Goal: Browse casually: Explore the website without a specific task or goal

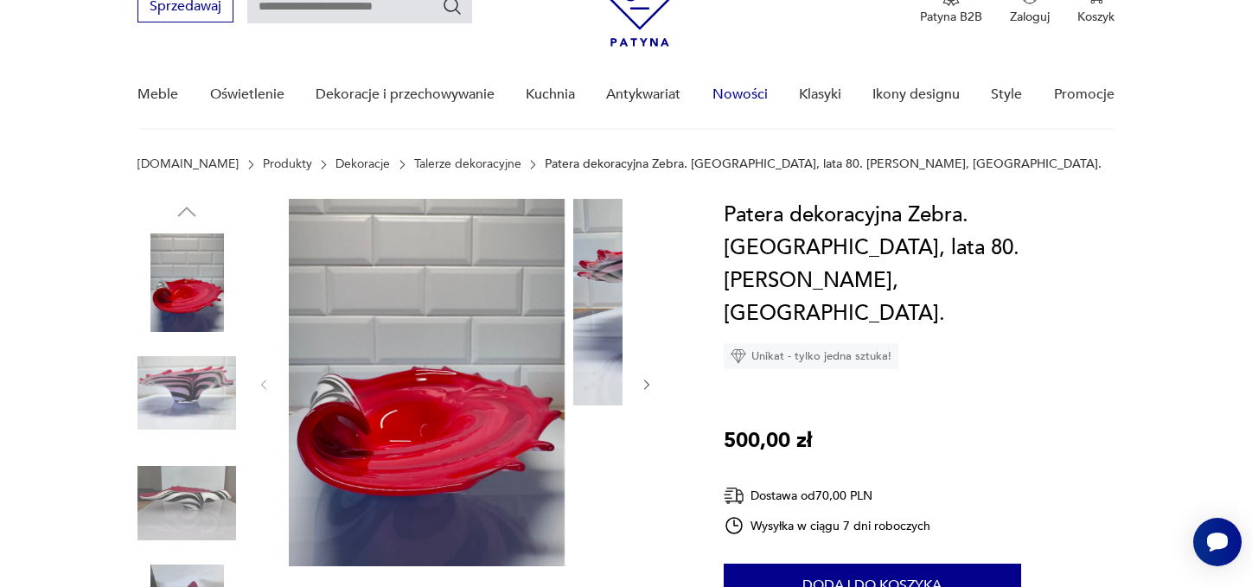
click at [753, 99] on link "Nowości" at bounding box center [740, 94] width 55 height 67
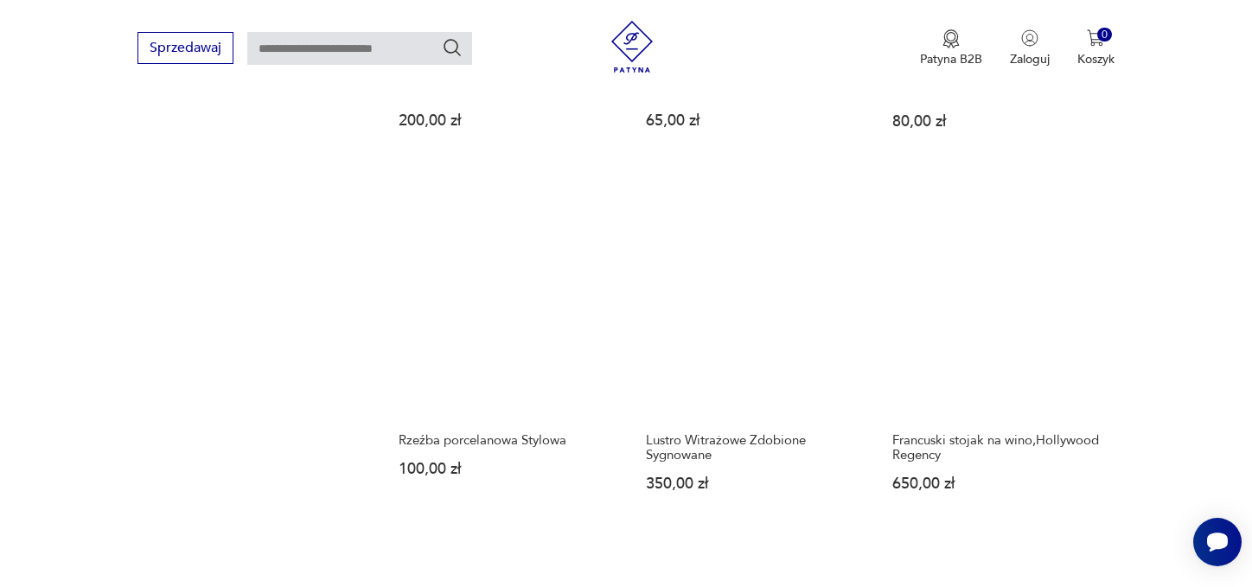
scroll to position [1498, 0]
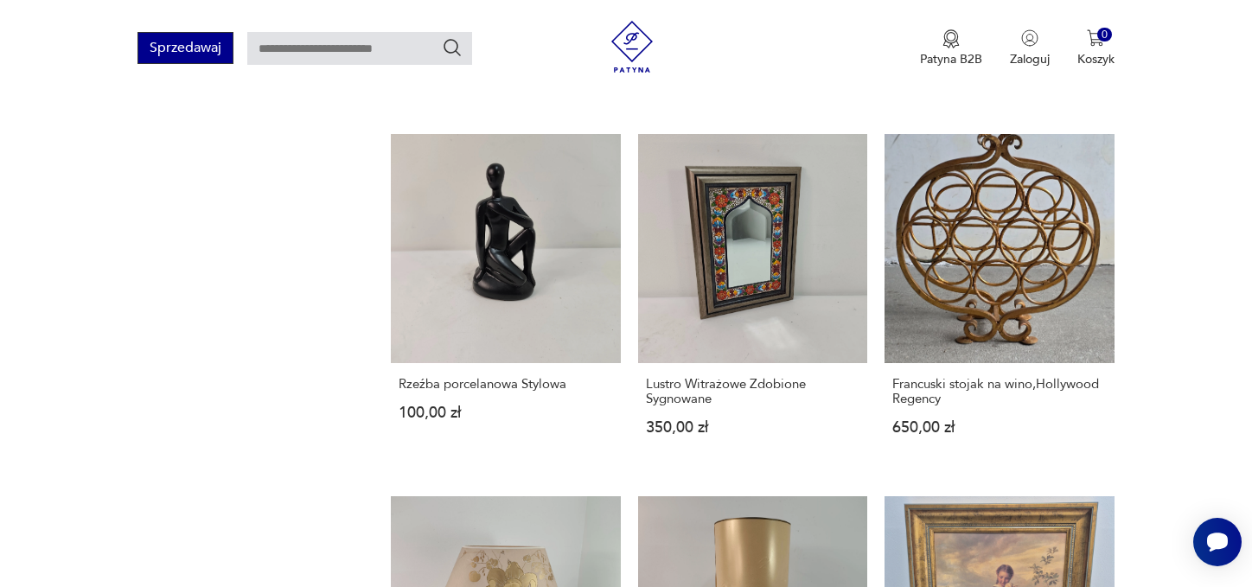
click at [142, 54] on button "Sprzedawaj" at bounding box center [186, 48] width 96 height 32
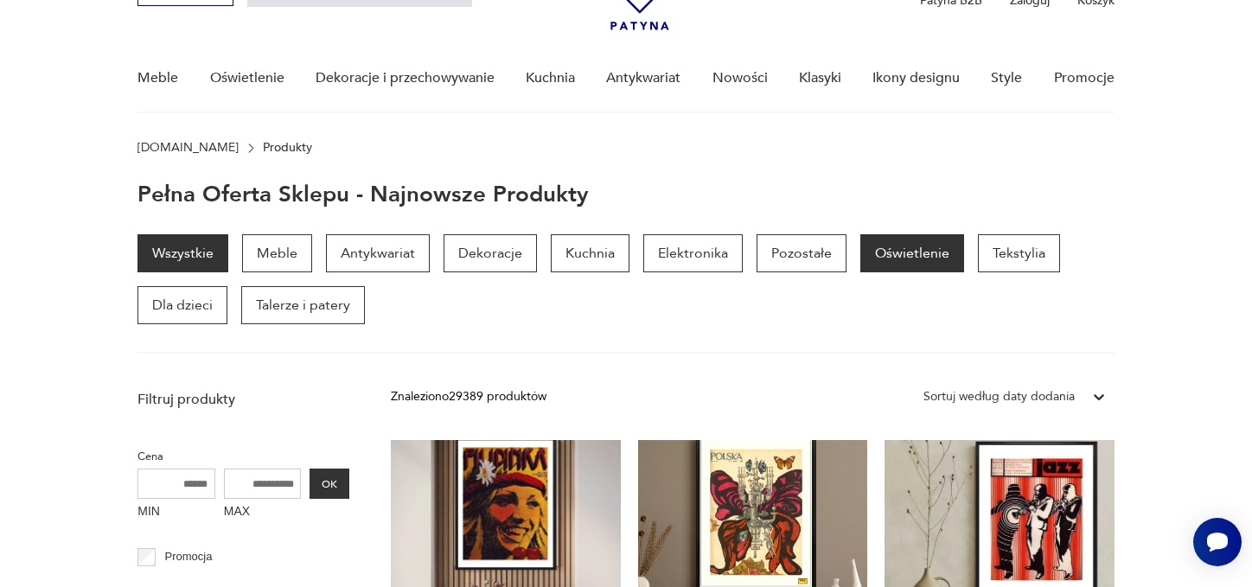
click at [944, 272] on p "Oświetlenie" at bounding box center [913, 253] width 104 height 38
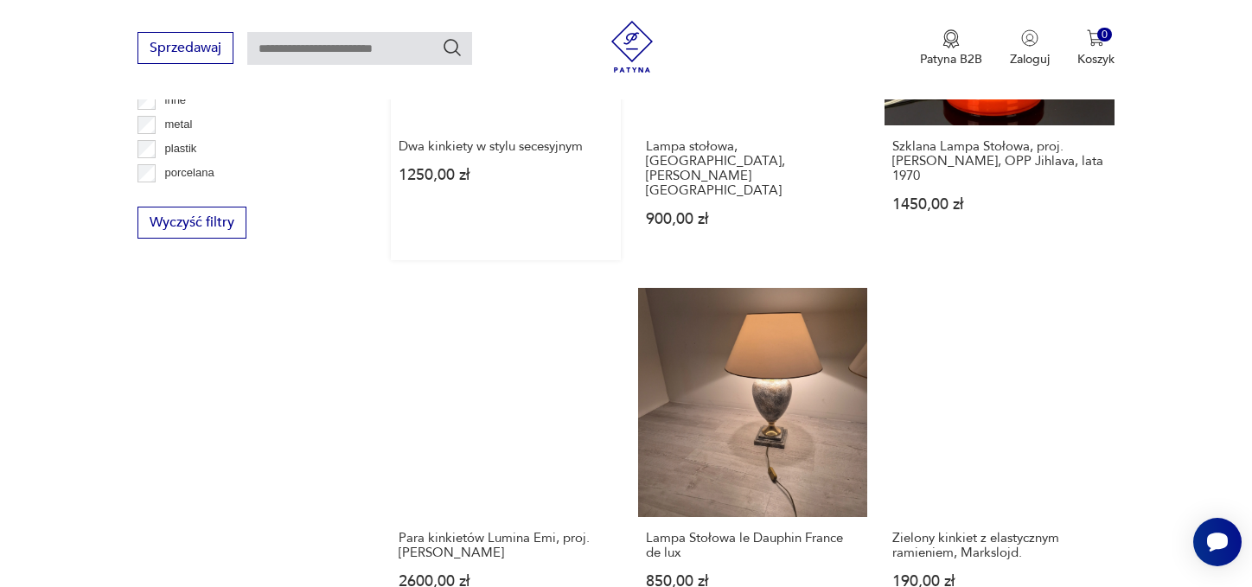
scroll to position [1938, 0]
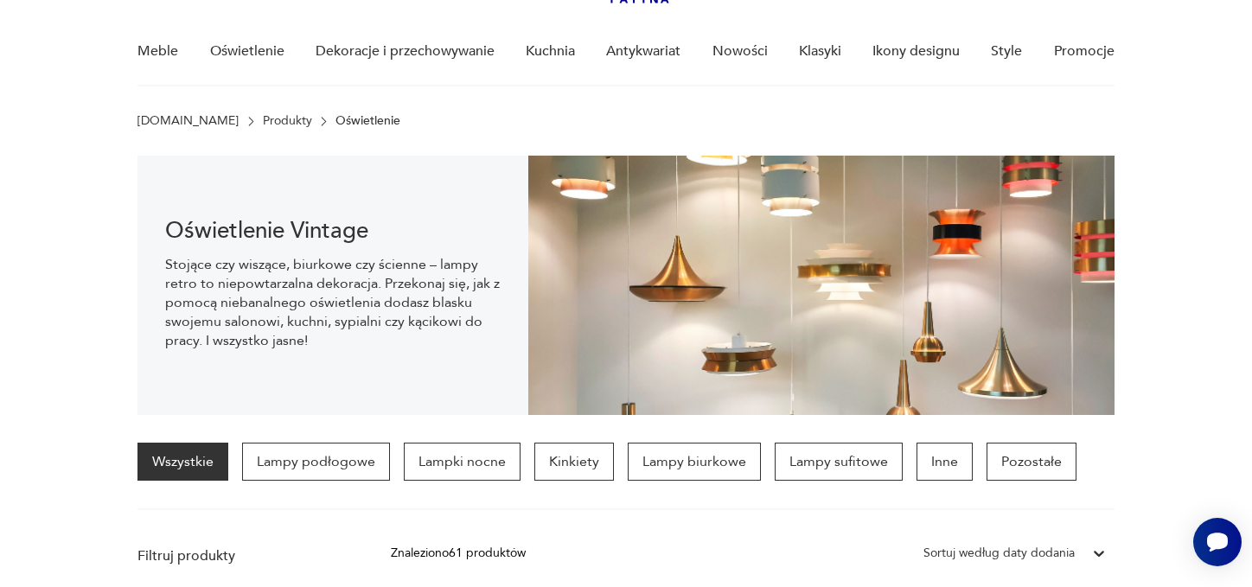
scroll to position [99, 0]
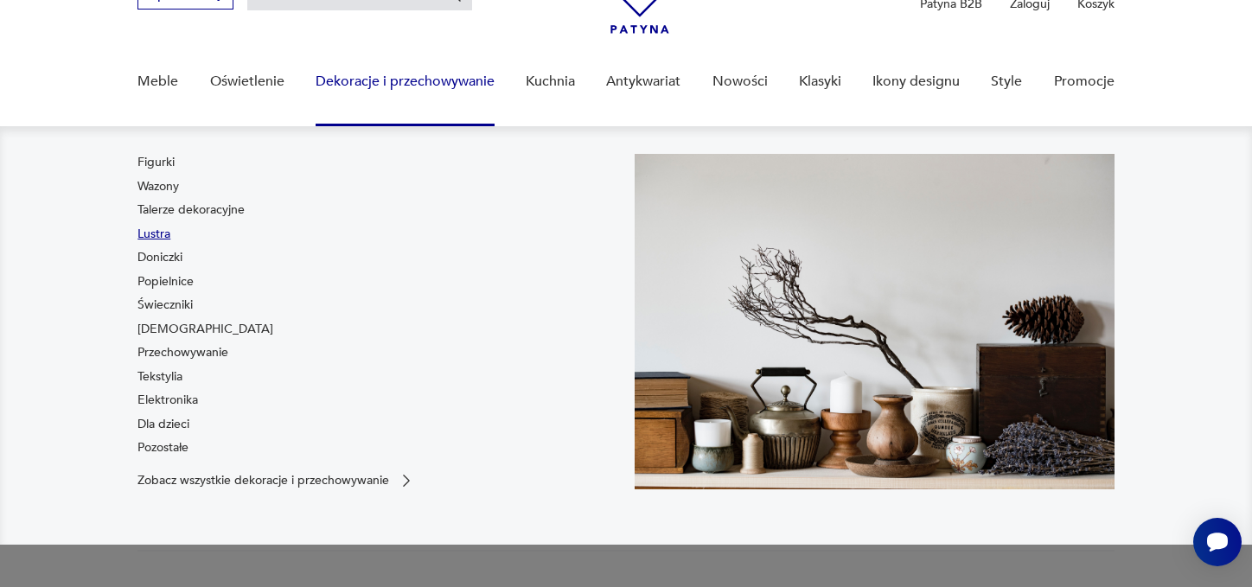
click at [138, 243] on link "Lustra" at bounding box center [154, 234] width 33 height 17
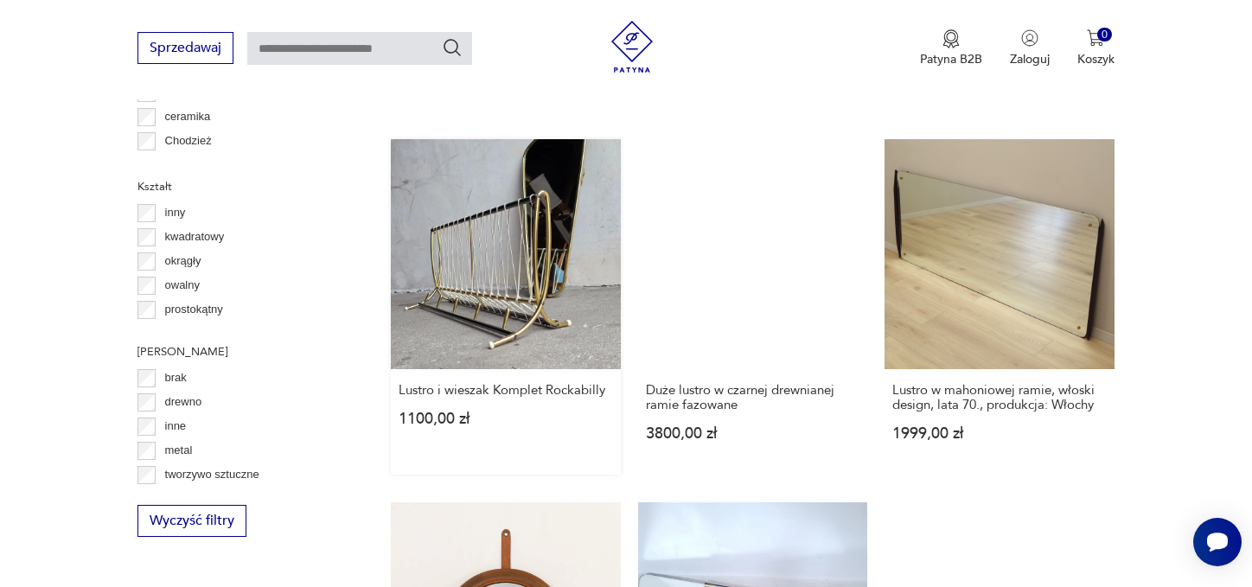
scroll to position [1743, 0]
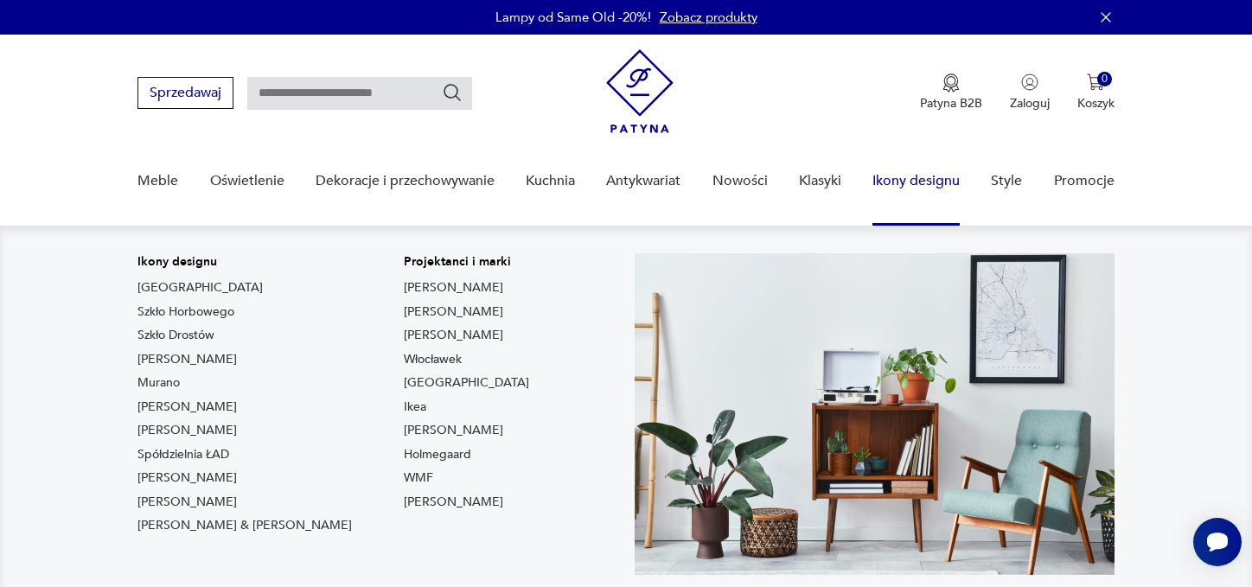
click at [910, 182] on link "Ikony designu" at bounding box center [916, 181] width 87 height 67
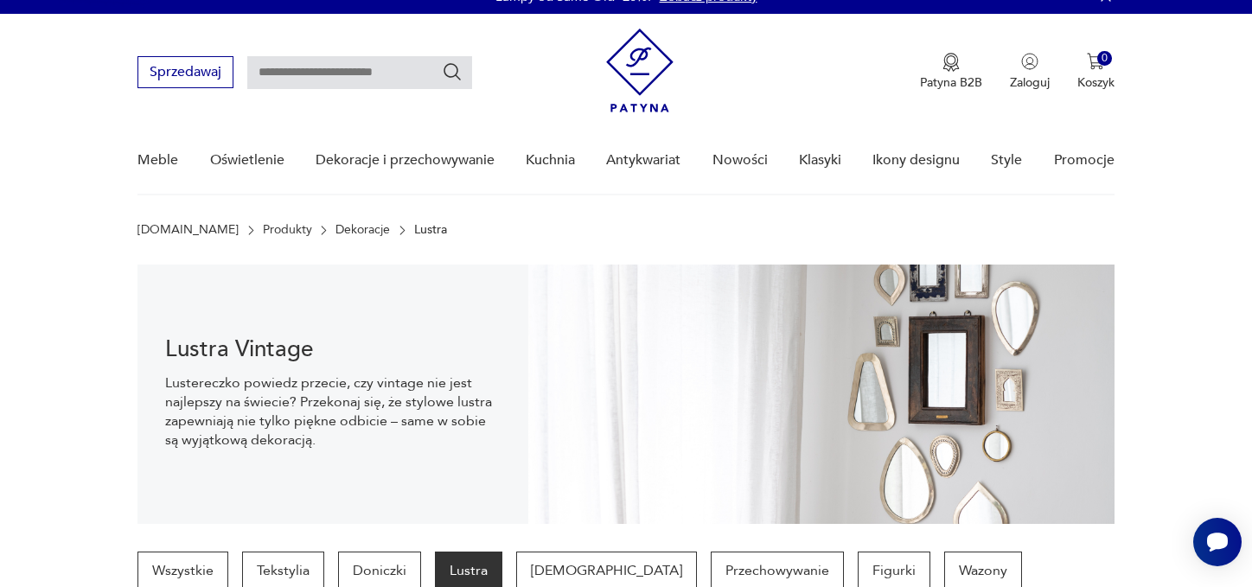
scroll to position [173, 0]
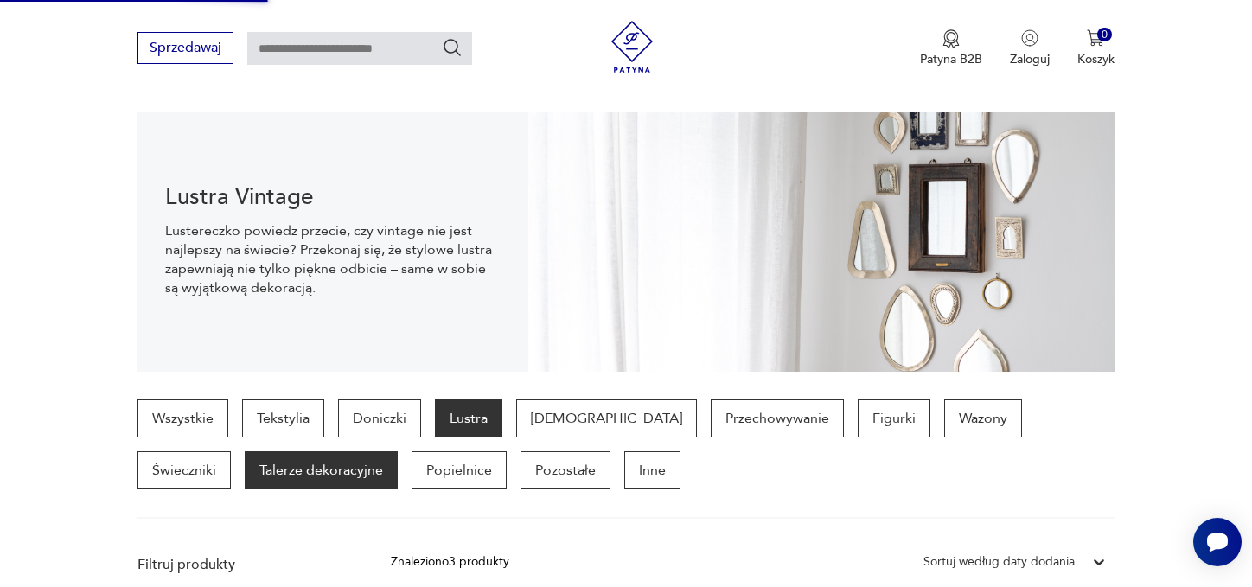
click at [245, 489] on p "Talerze dekoracyjne" at bounding box center [321, 470] width 153 height 38
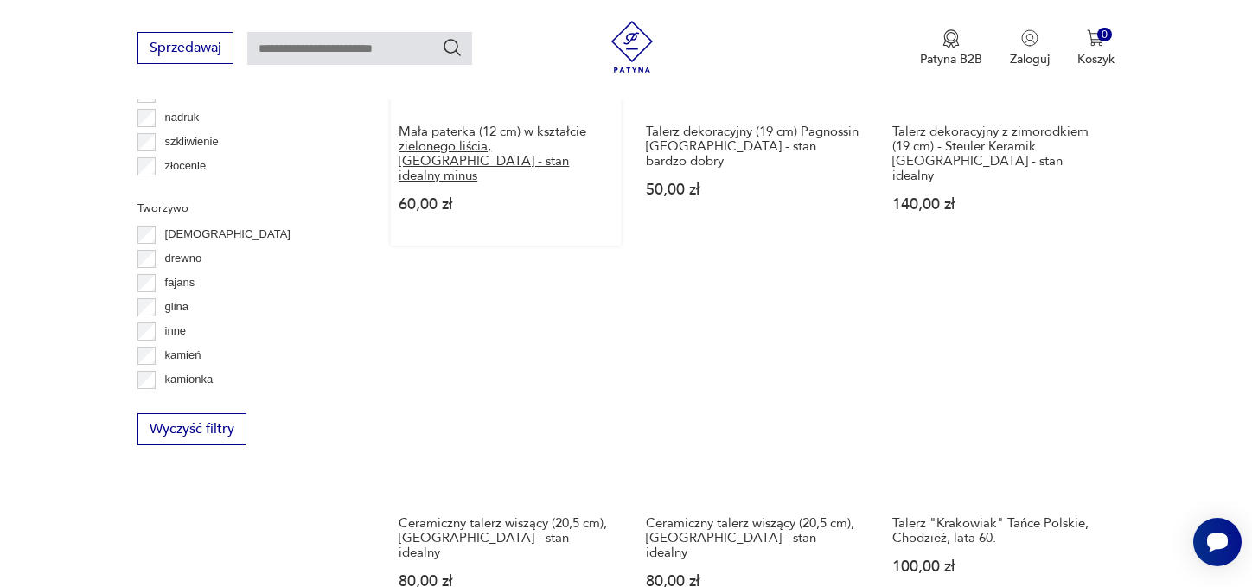
scroll to position [2175, 0]
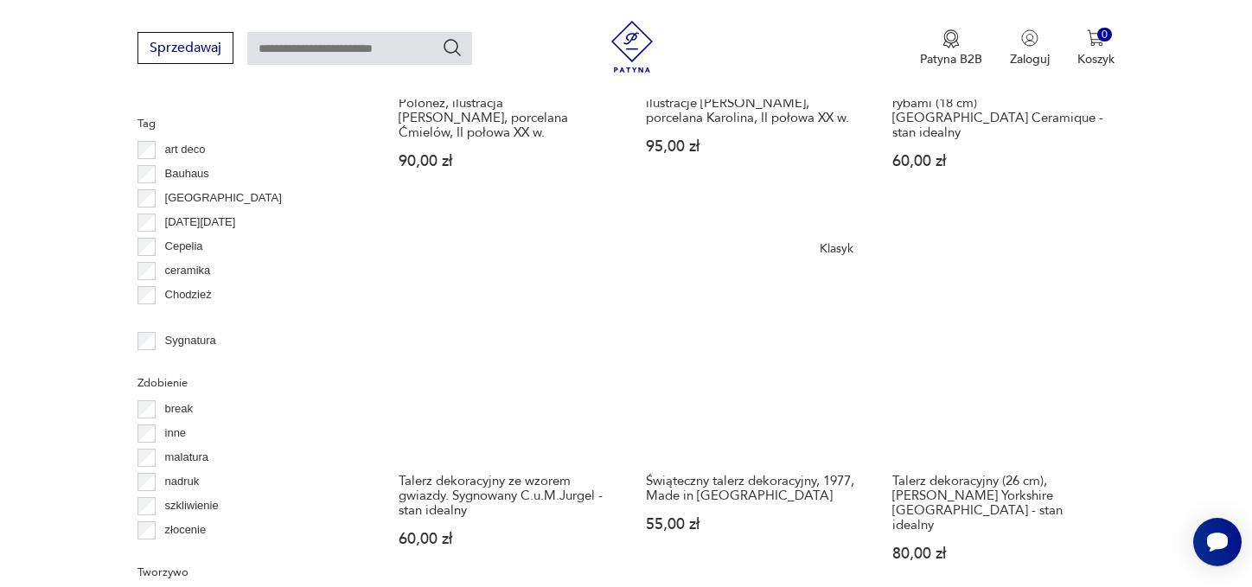
scroll to position [2089, 0]
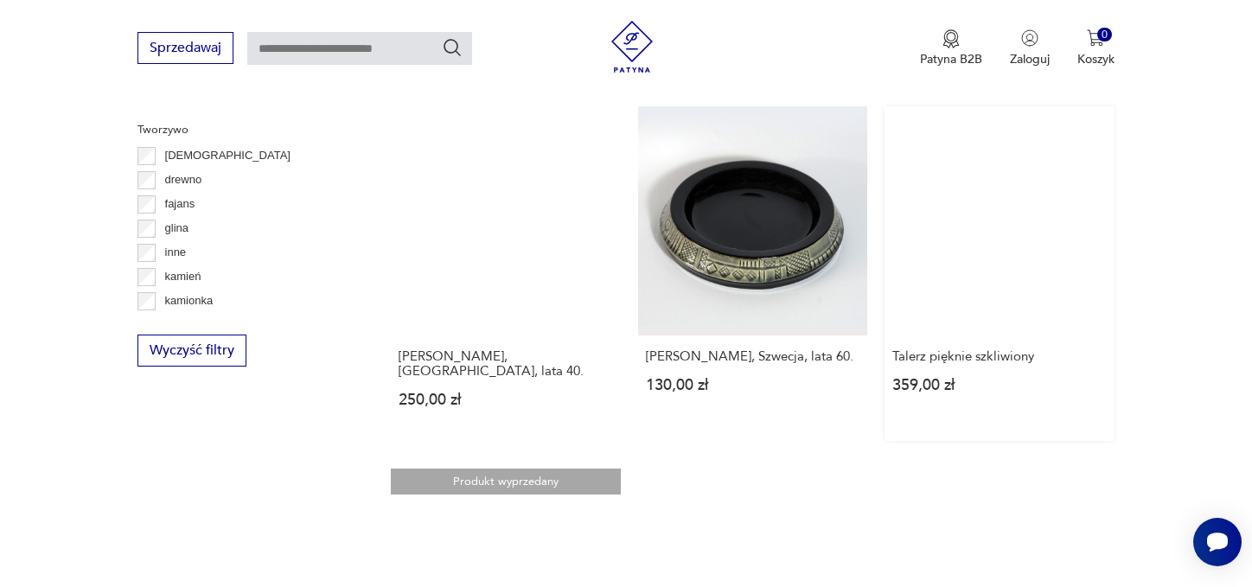
scroll to position [2175, 0]
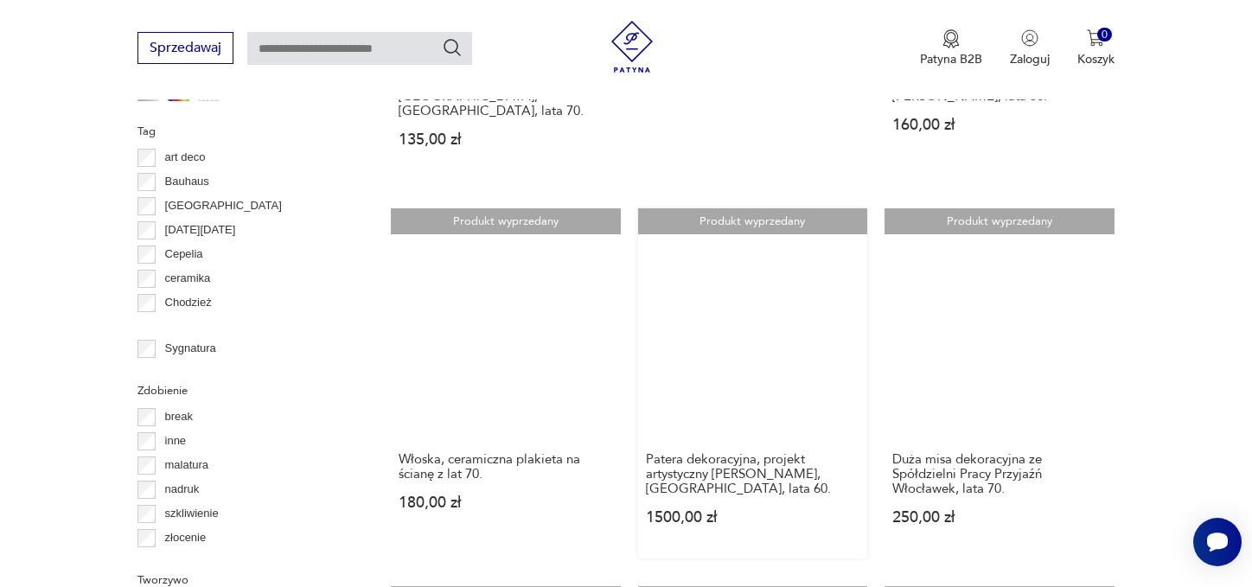
scroll to position [1829, 0]
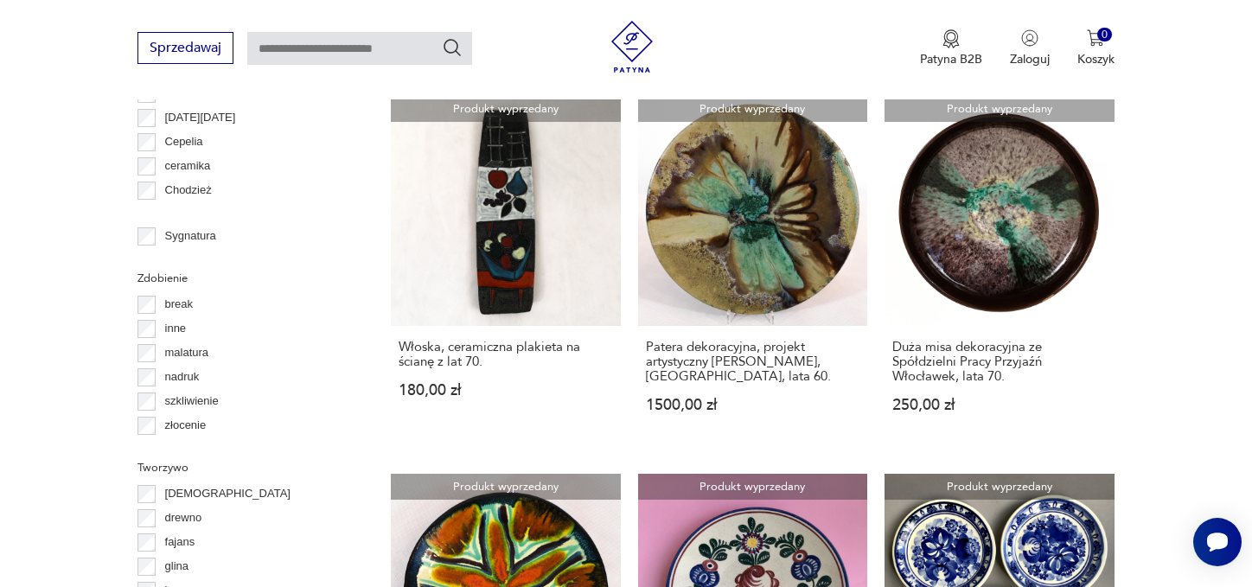
drag, startPoint x: 1035, startPoint y: 510, endPoint x: 1033, endPoint y: 501, distance: 9.9
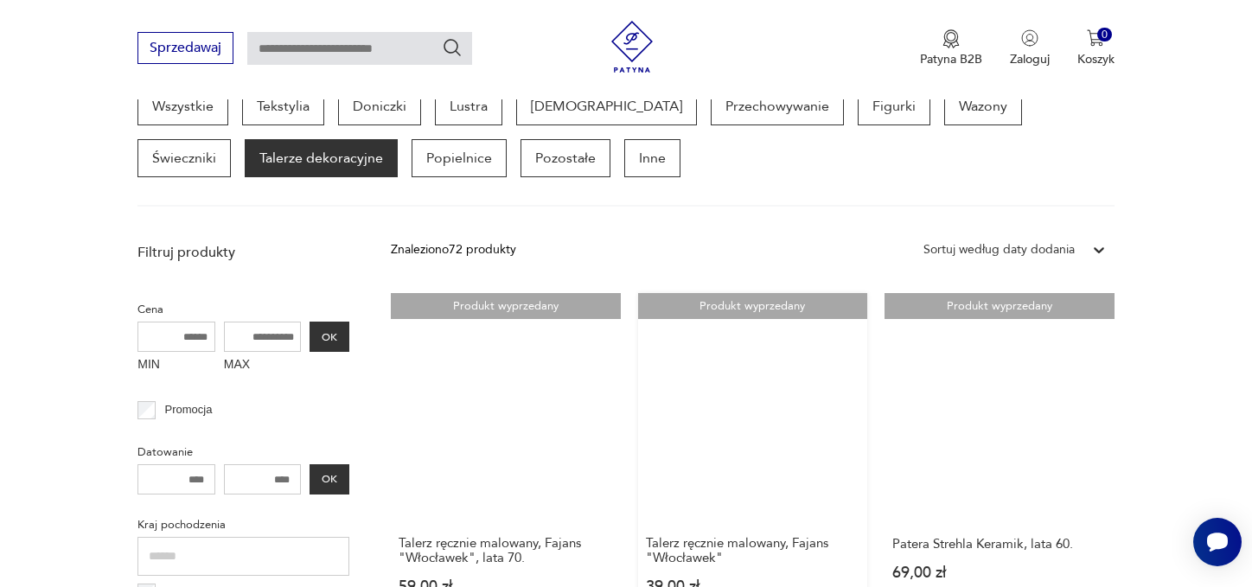
scroll to position [445, 0]
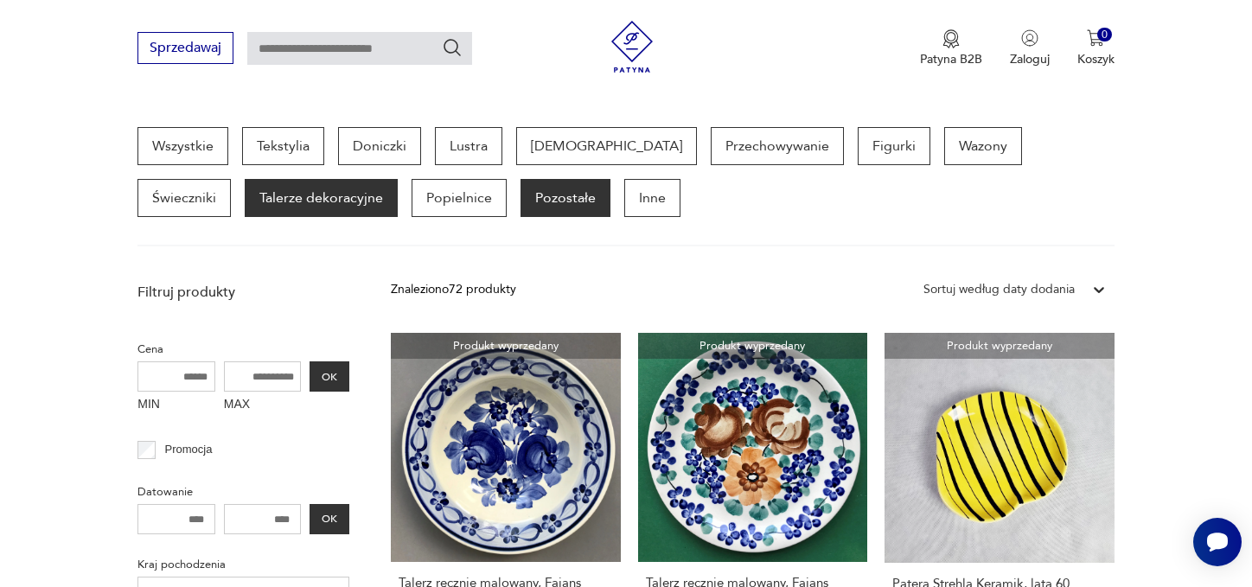
click at [521, 217] on p "Pozostałe" at bounding box center [566, 198] width 90 height 38
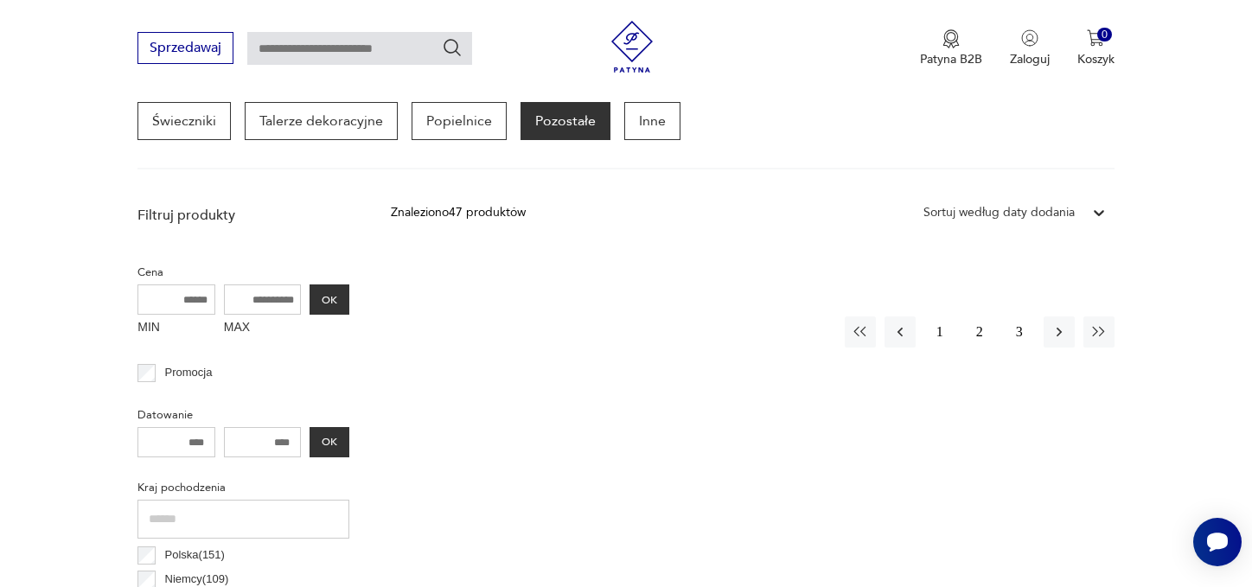
scroll to position [519, 0]
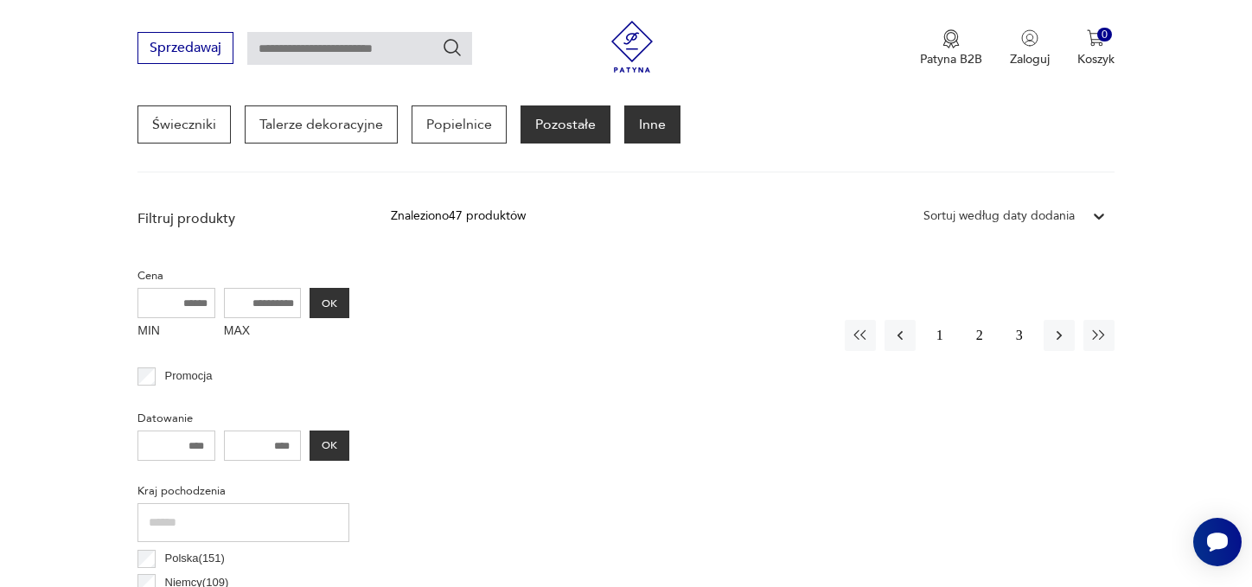
click at [624, 144] on p "Inne" at bounding box center [652, 125] width 56 height 38
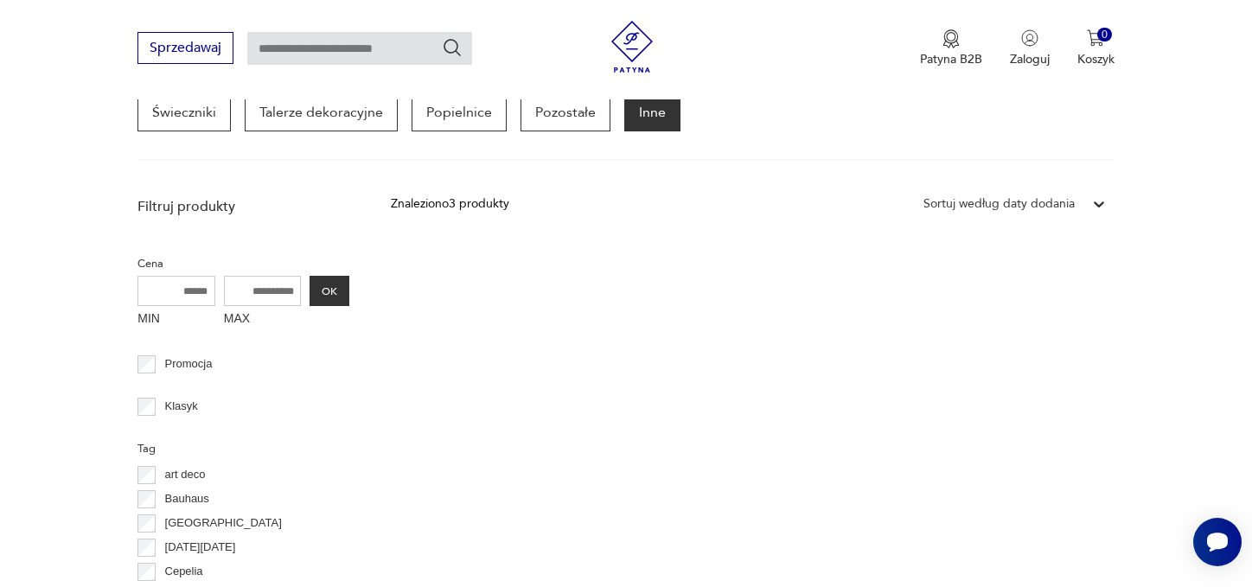
scroll to position [532, 0]
click at [858, 79] on p "Figurki" at bounding box center [894, 60] width 73 height 38
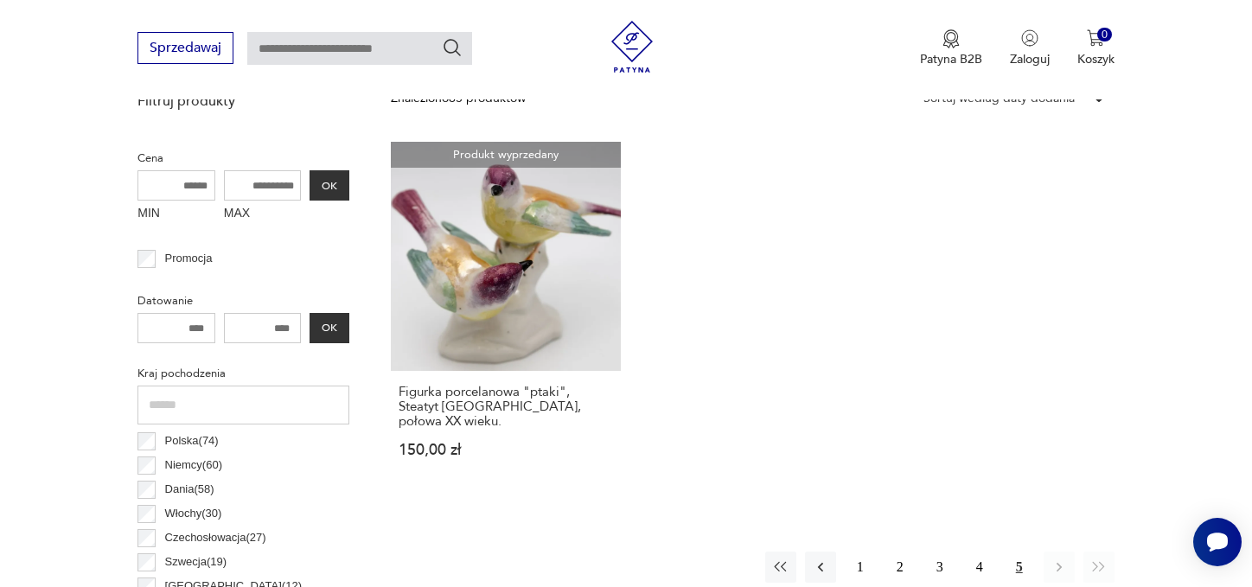
scroll to position [791, 0]
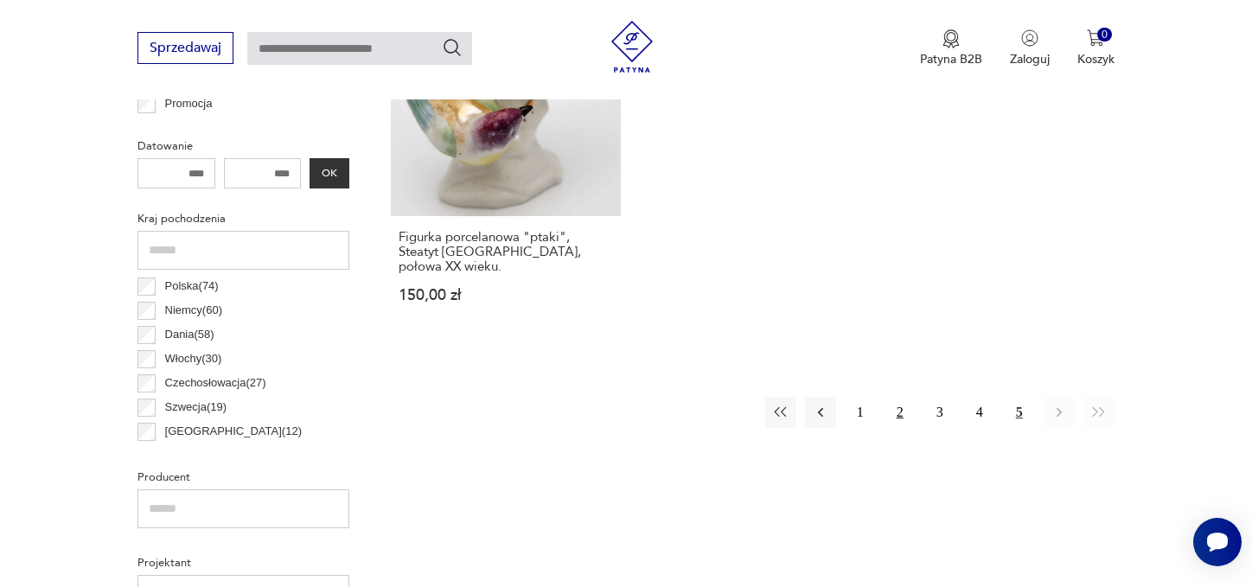
click at [896, 428] on button "2" at bounding box center [900, 412] width 31 height 31
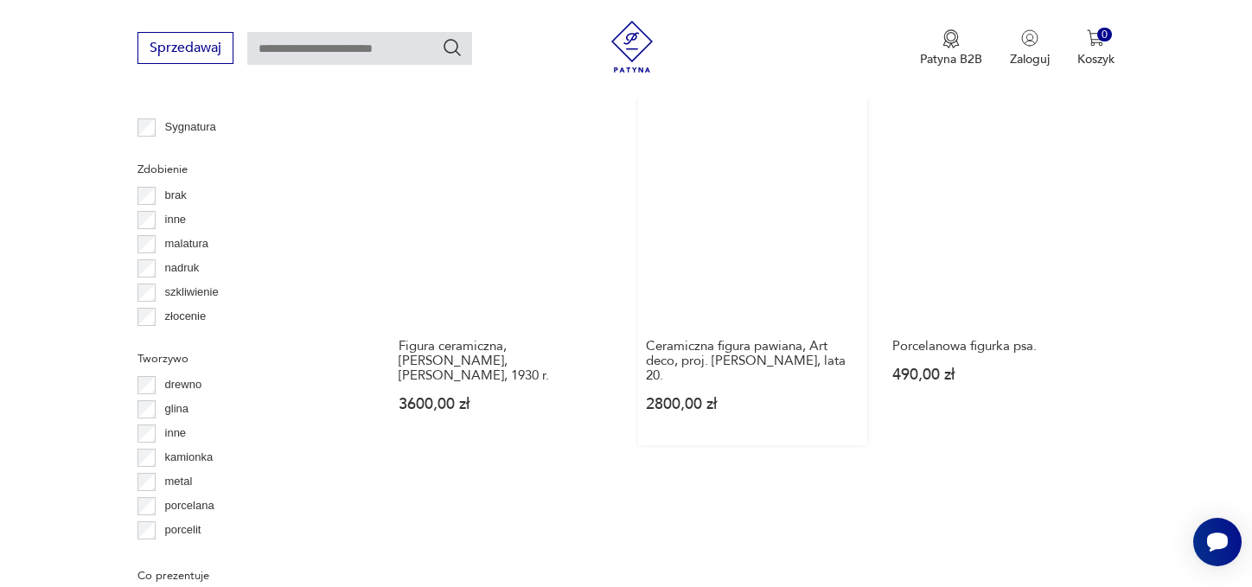
scroll to position [1916, 0]
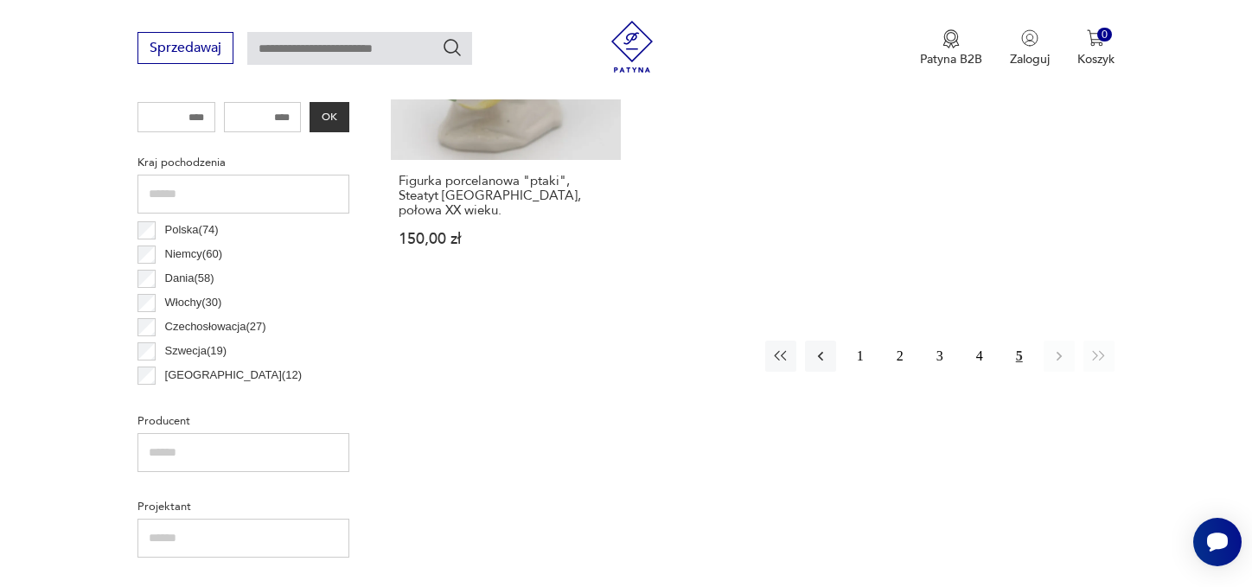
scroll to position [878, 0]
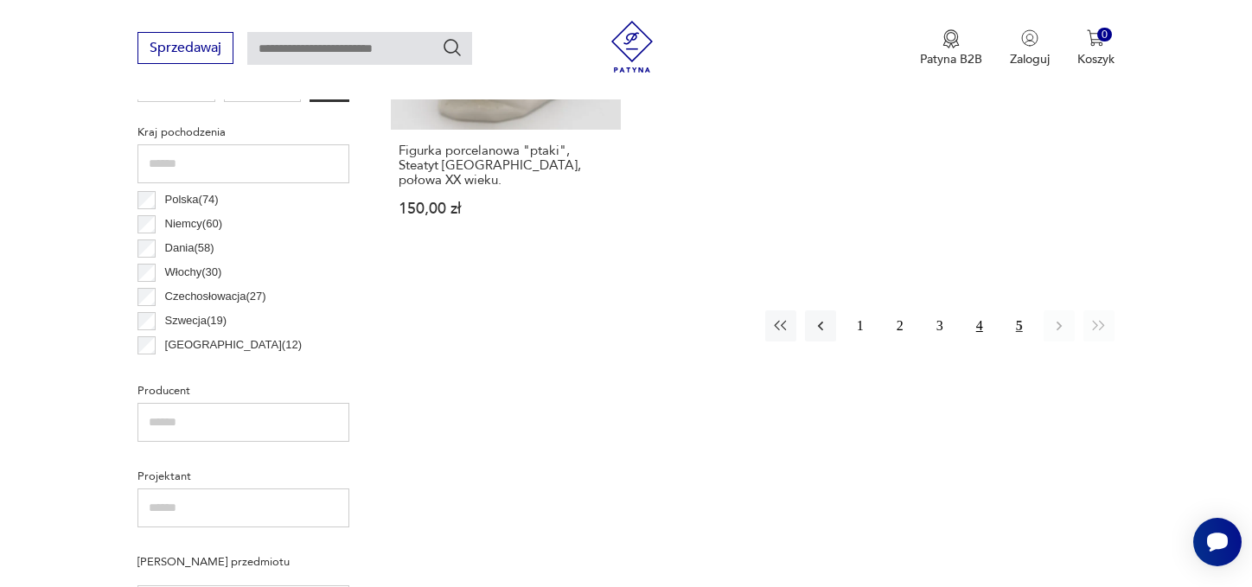
click at [989, 342] on button "4" at bounding box center [979, 325] width 31 height 31
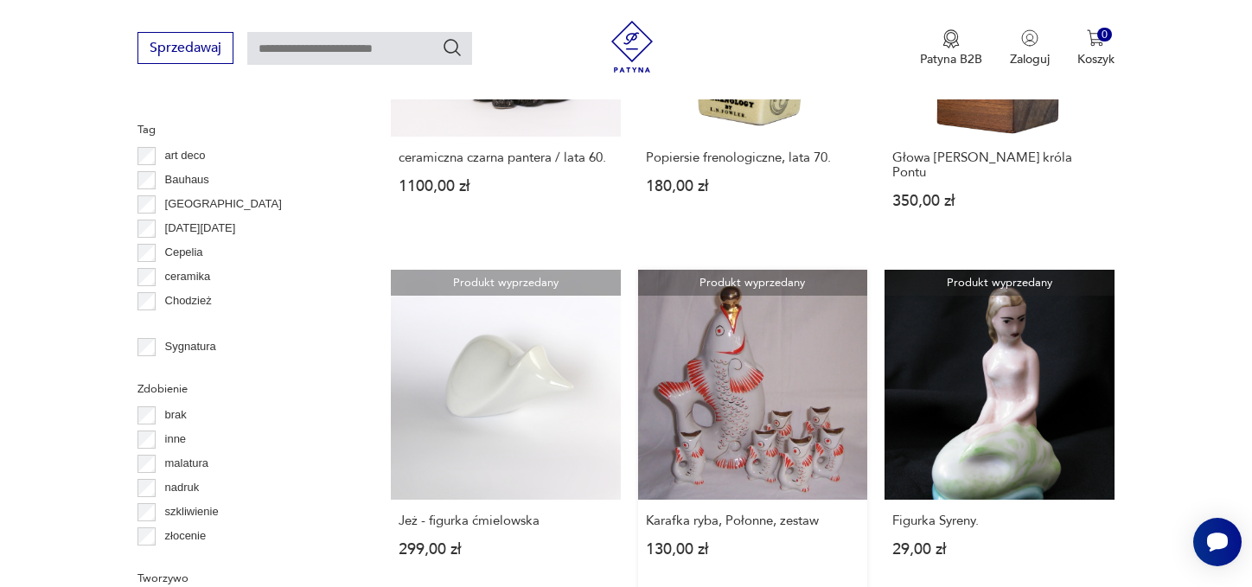
scroll to position [1656, 0]
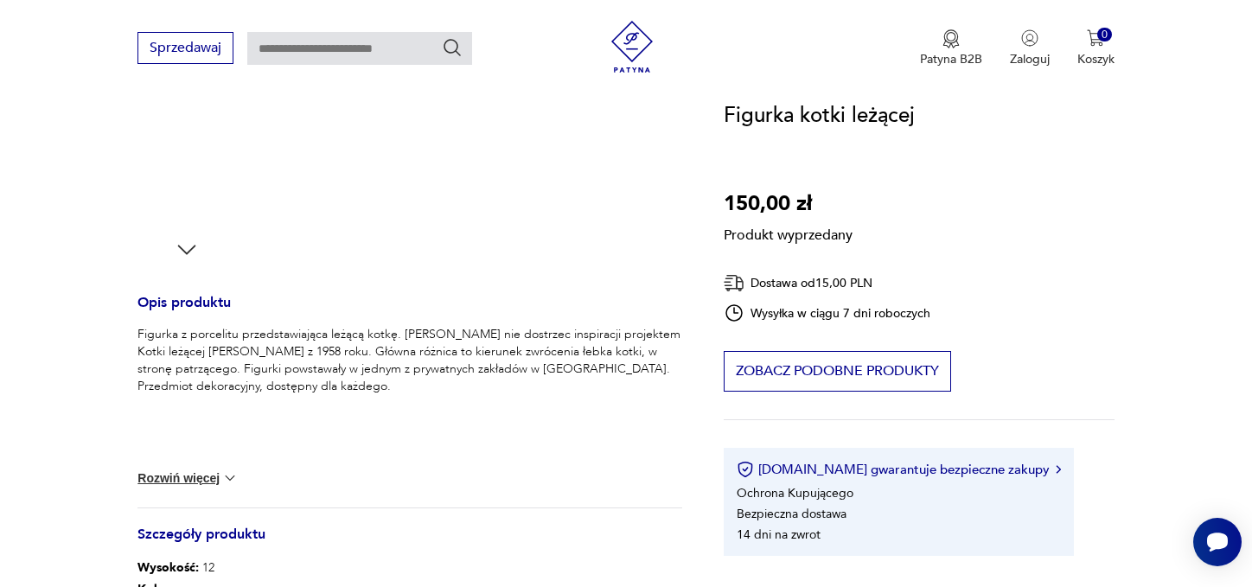
scroll to position [519, 0]
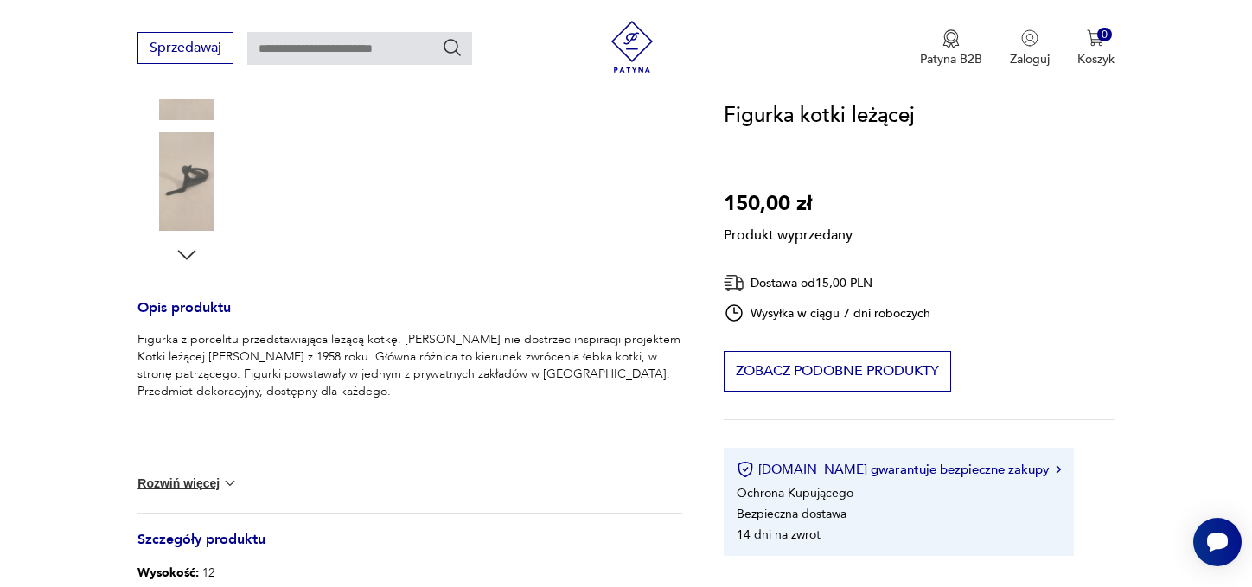
click at [161, 277] on div "Produkt wyprzedany Opis produktu Figurka z porcelitu przedstawiająca leżącą kot…" at bounding box center [410, 320] width 545 height 1108
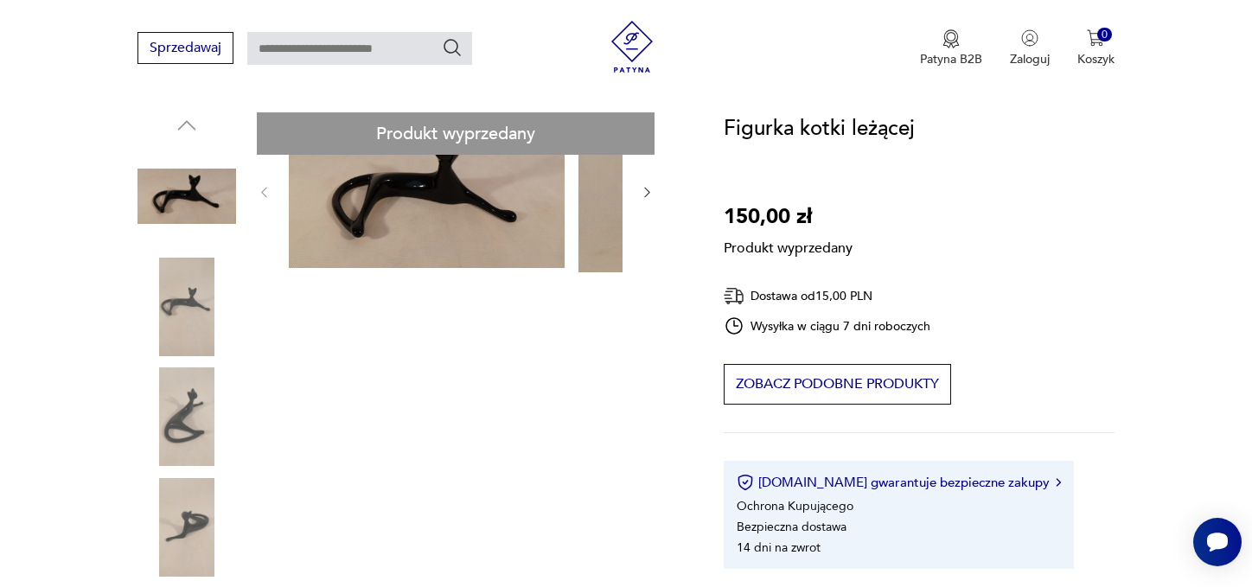
scroll to position [0, 0]
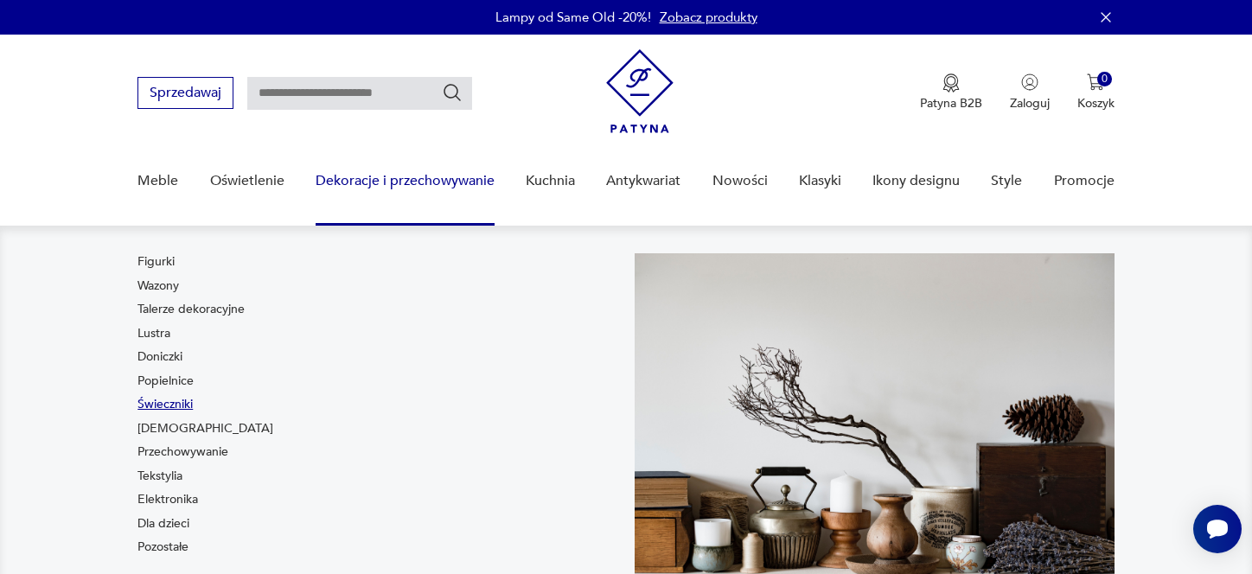
click at [163, 413] on link "Świeczniki" at bounding box center [165, 404] width 55 height 17
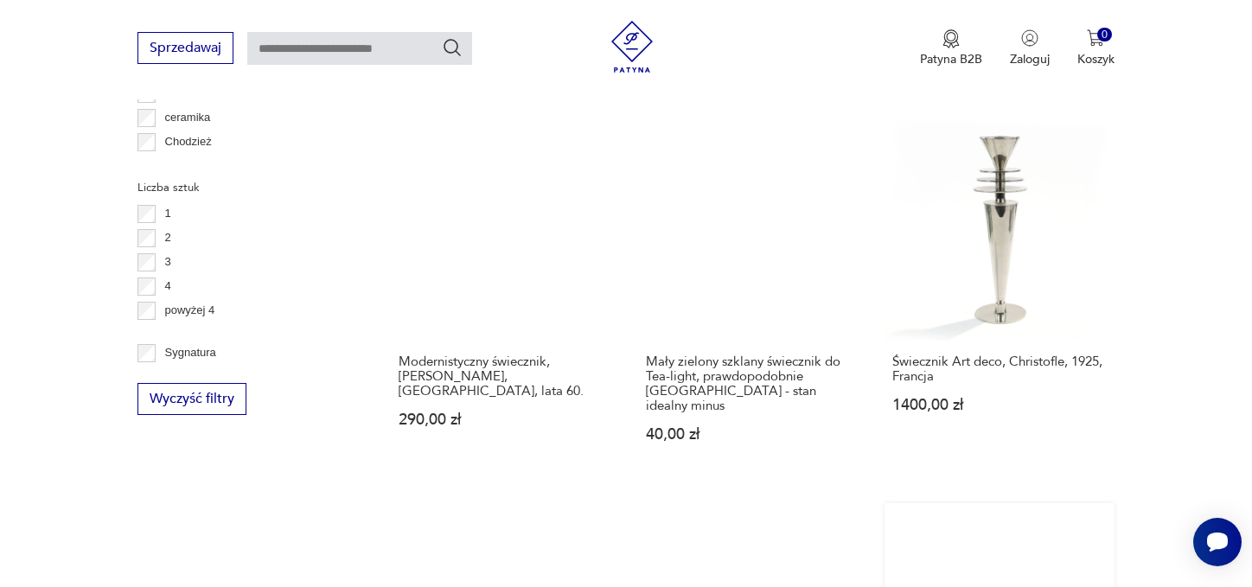
scroll to position [1765, 0]
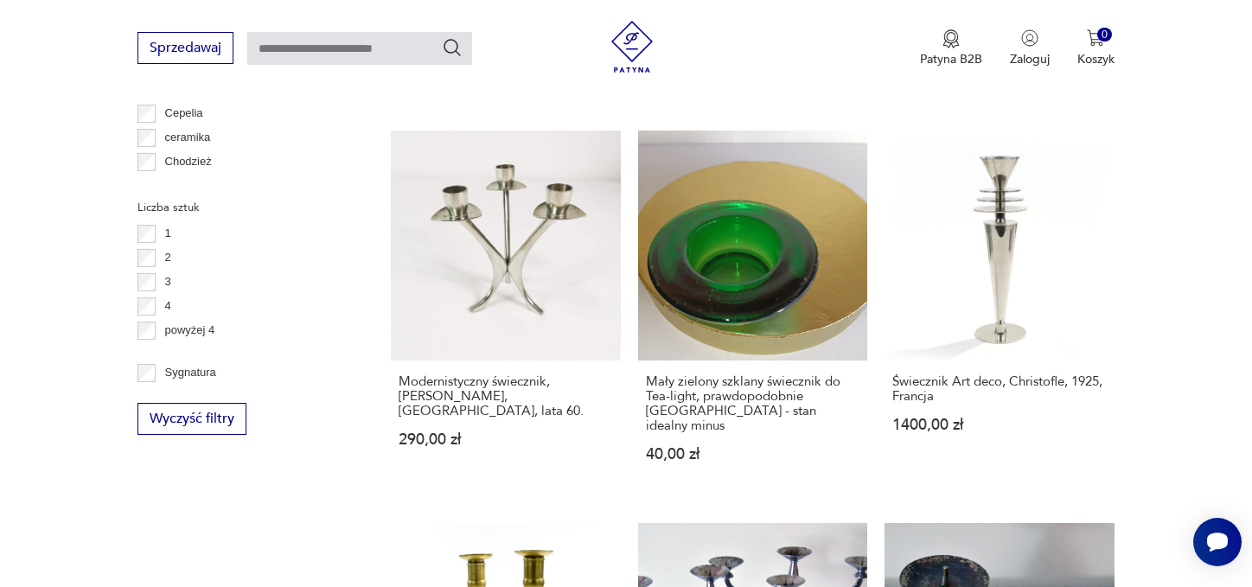
drag, startPoint x: 1023, startPoint y: 558, endPoint x: 1010, endPoint y: 544, distance: 19.0
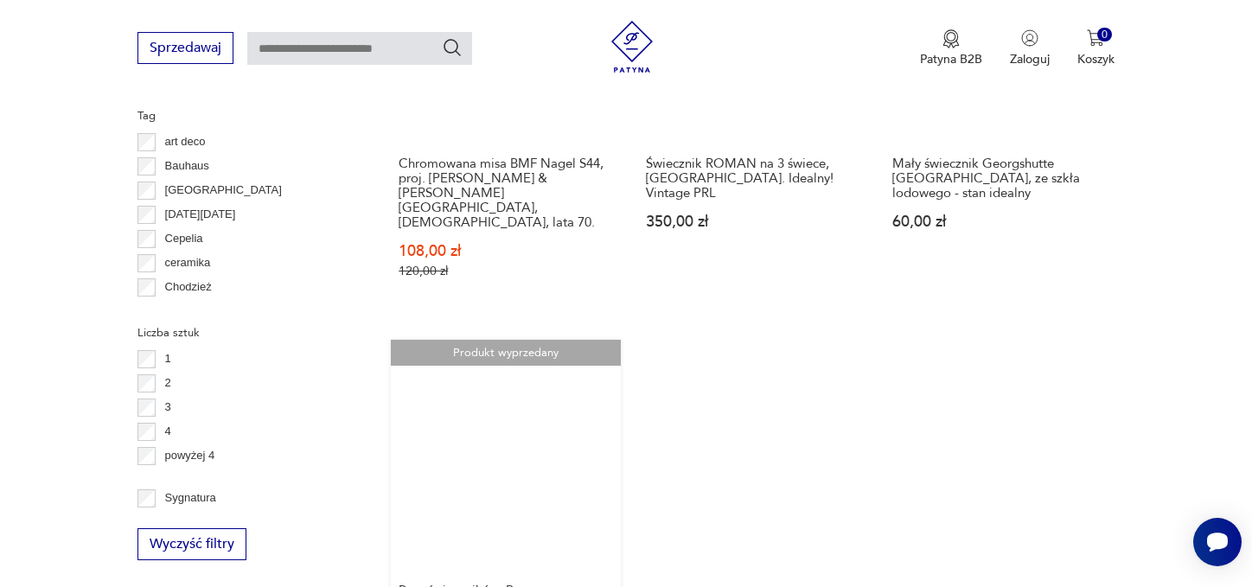
scroll to position [1656, 0]
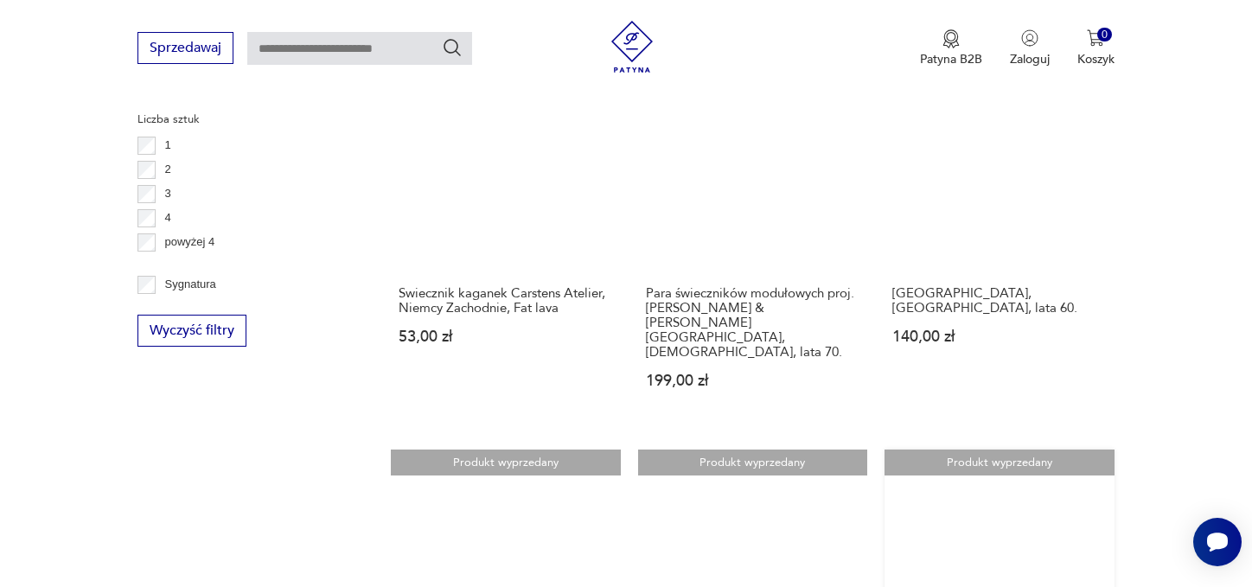
scroll to position [1916, 0]
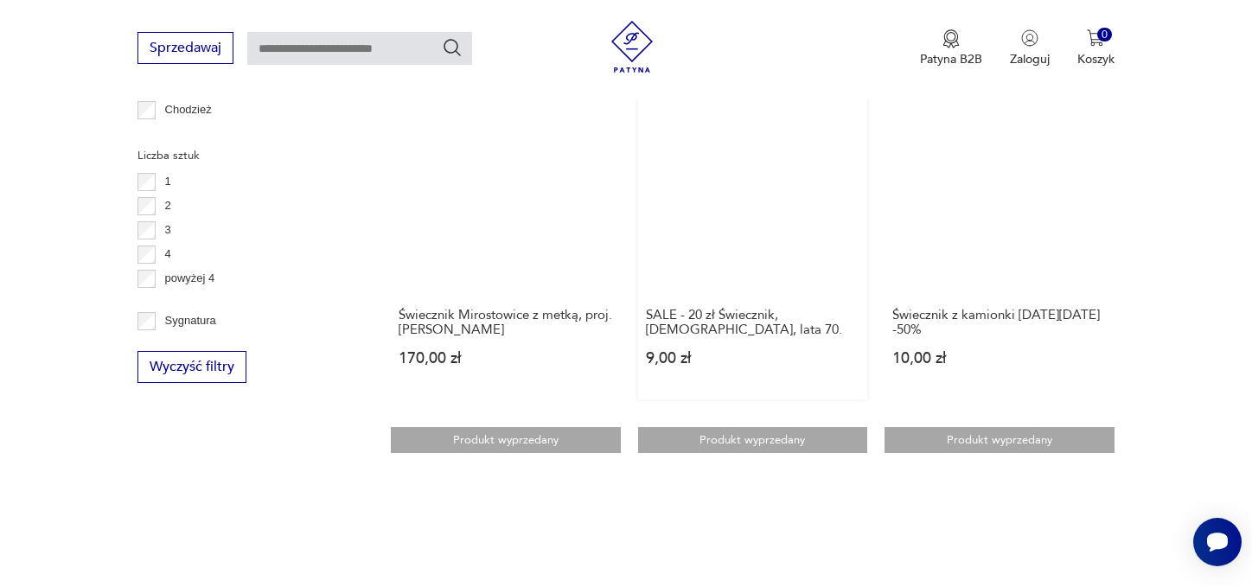
scroll to position [1829, 0]
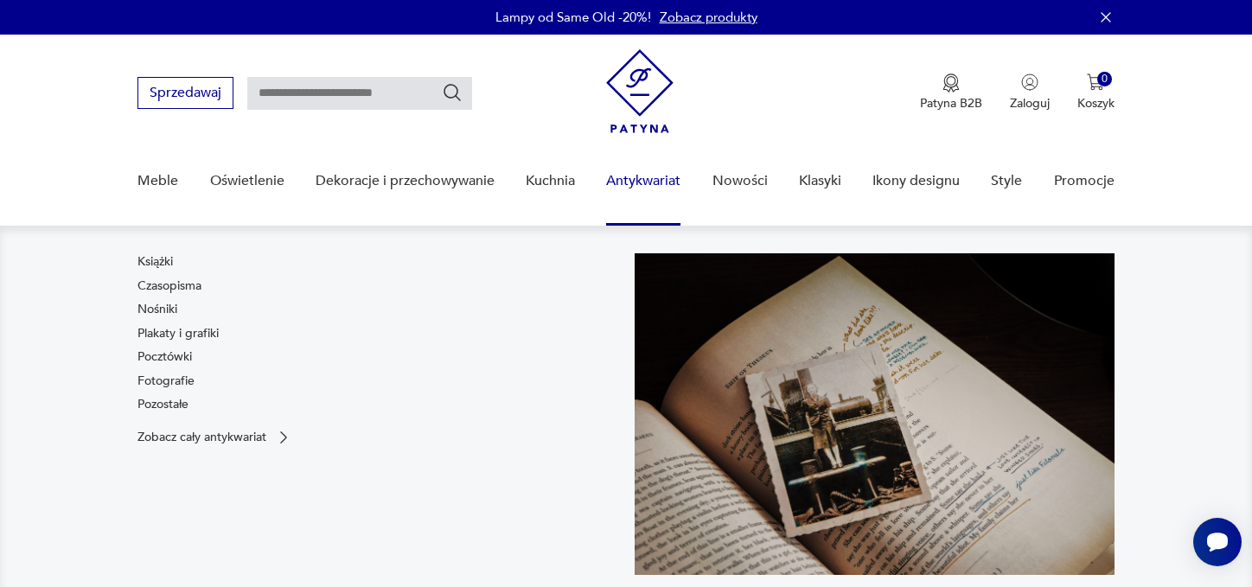
scroll to position [173, 0]
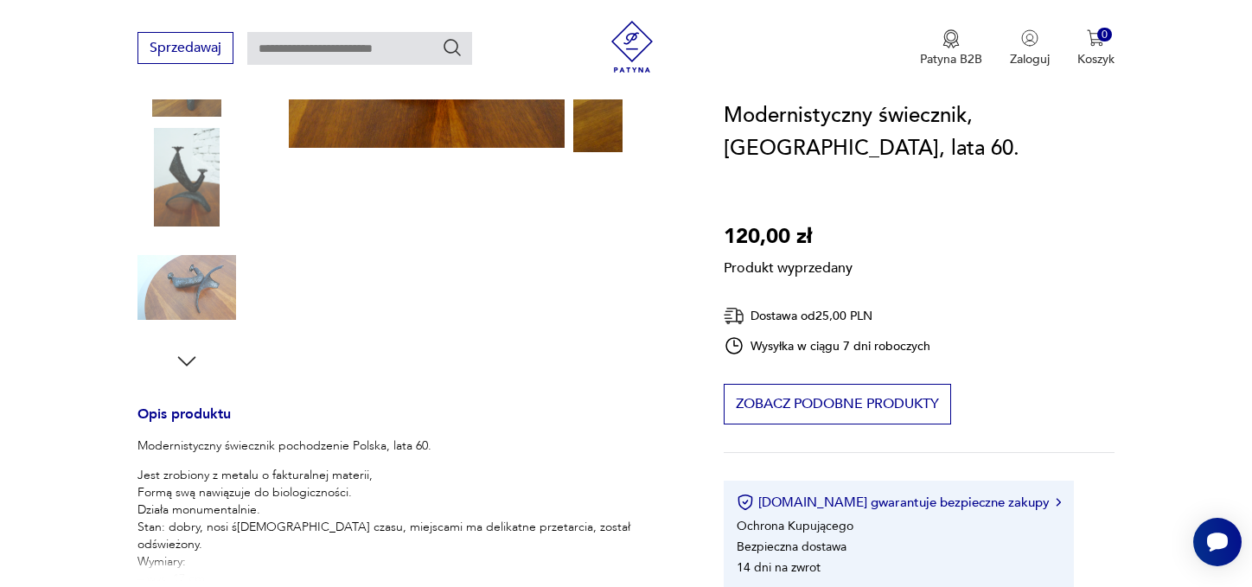
scroll to position [519, 0]
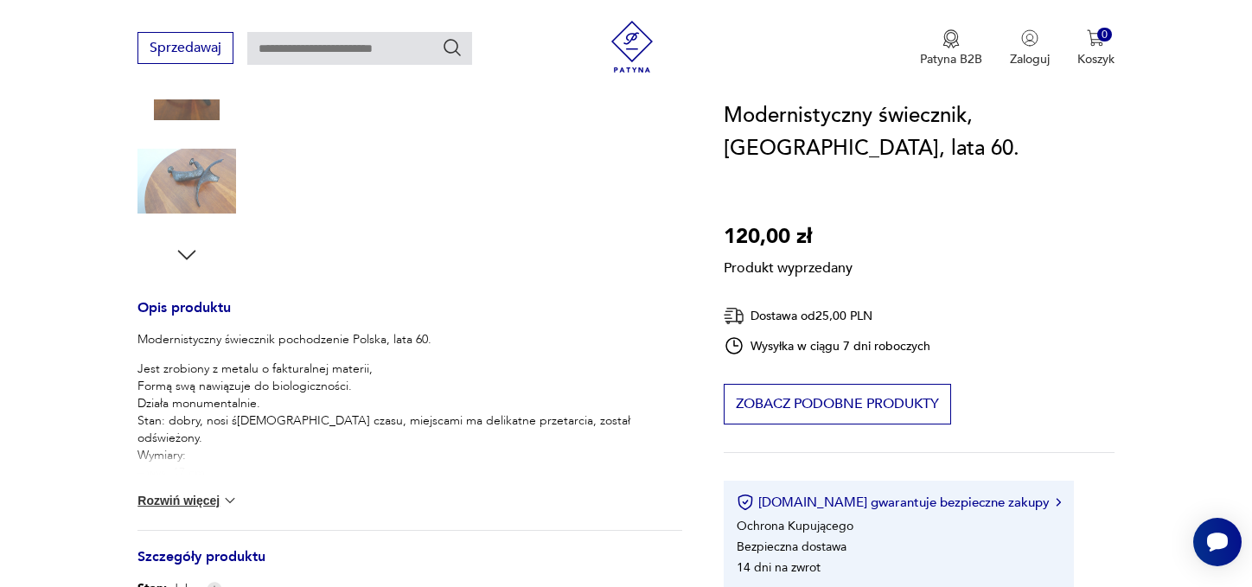
click at [169, 274] on div "Produkt wyprzedany Opis produktu Modernistyczny świecznik pochodzenie Polska, l…" at bounding box center [410, 310] width 545 height 1089
click at [159, 272] on div "Produkt wyprzedany Opis produktu Modernistyczny świecznik pochodzenie Polska, l…" at bounding box center [410, 310] width 545 height 1089
click at [159, 276] on div "Produkt wyprzedany Opis produktu Modernistyczny świecznik pochodzenie Polska, l…" at bounding box center [410, 310] width 545 height 1089
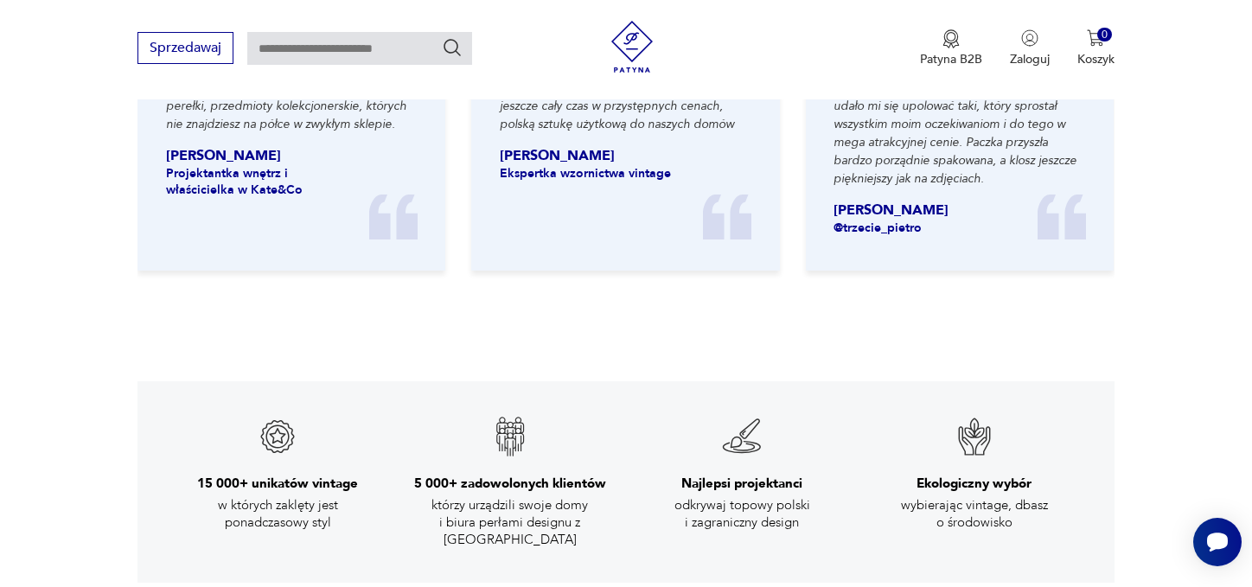
scroll to position [2076, 0]
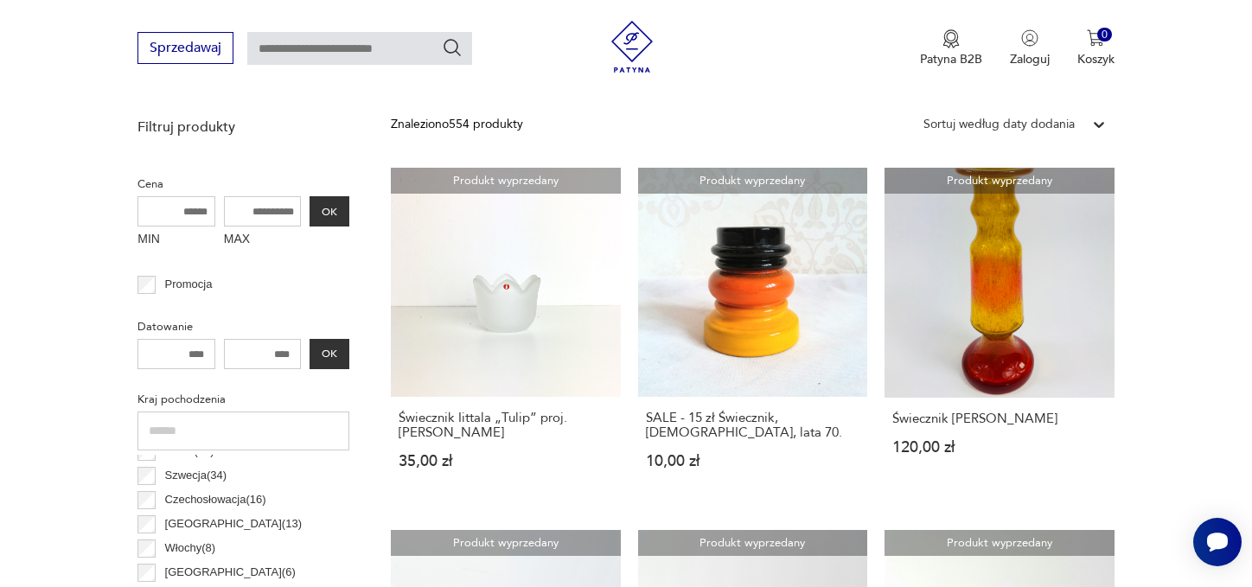
scroll to position [536, 0]
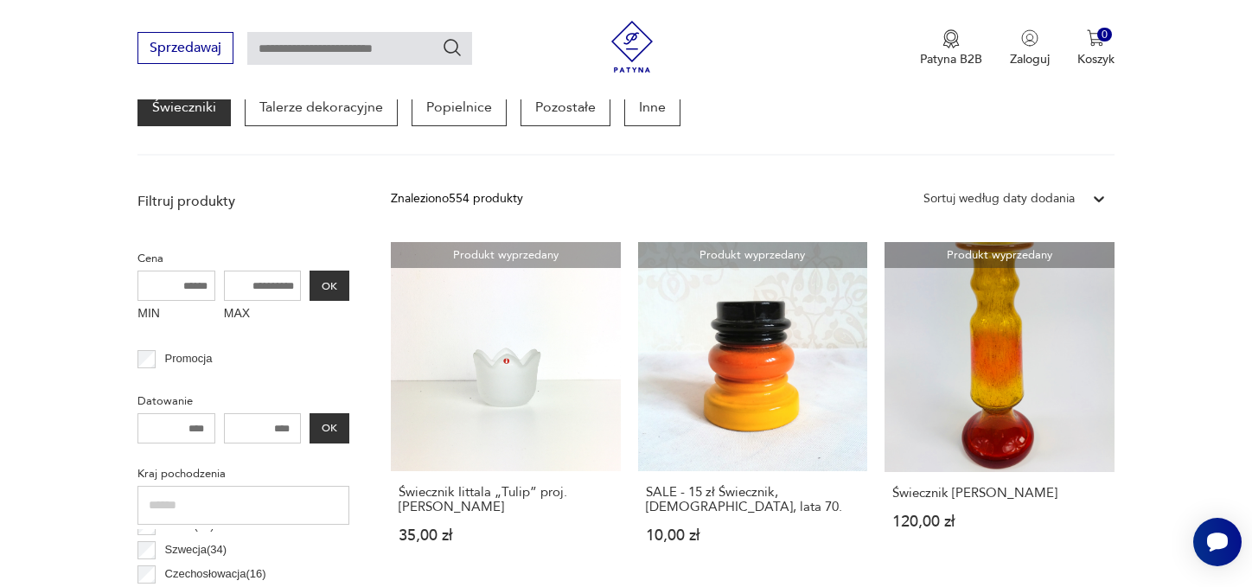
click at [714, 74] on p "Przechowywanie" at bounding box center [777, 55] width 133 height 38
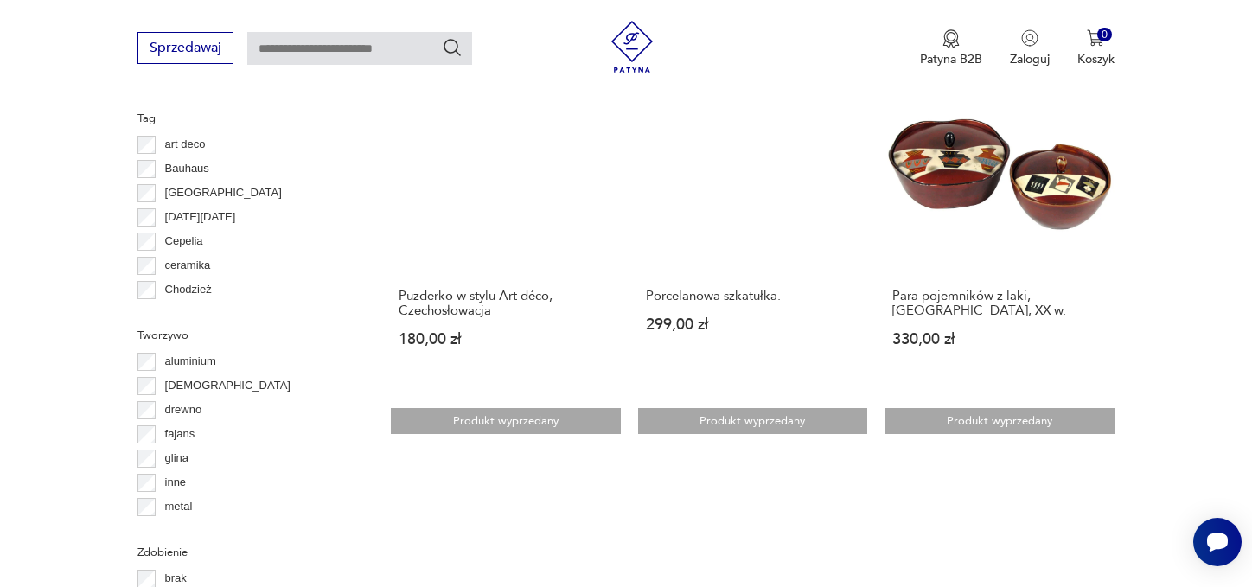
scroll to position [1829, 0]
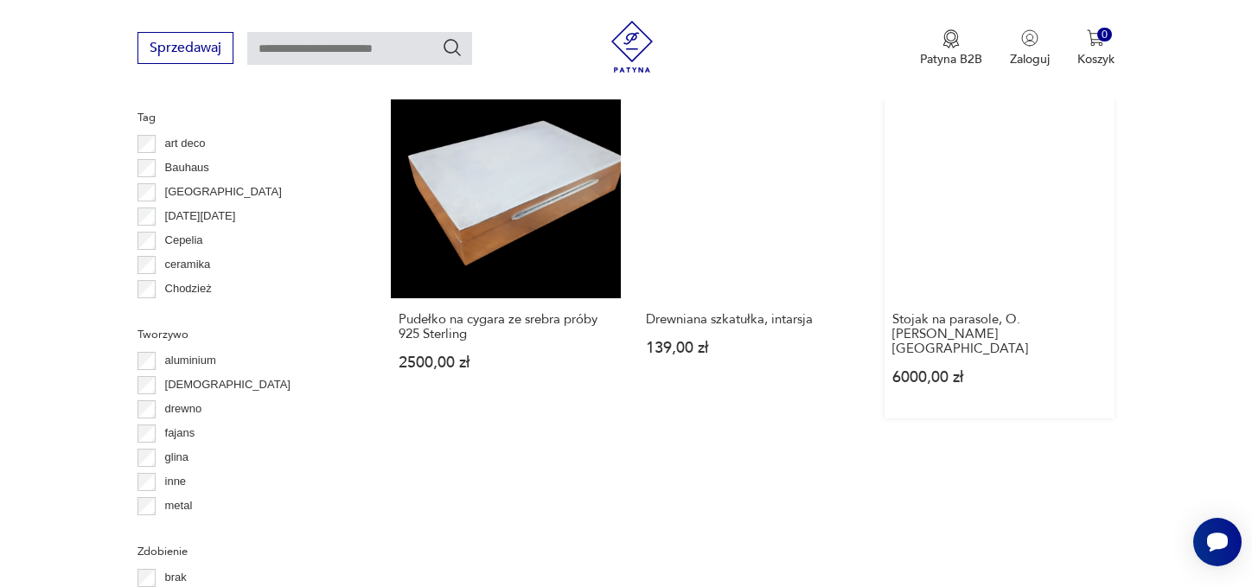
scroll to position [1829, 0]
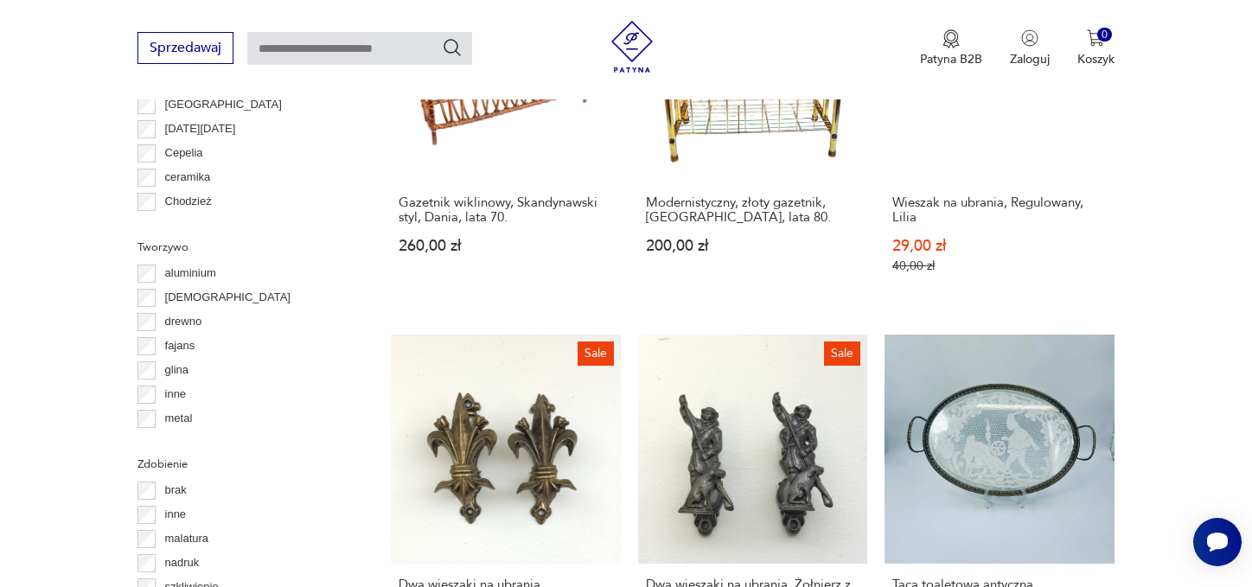
scroll to position [1916, 0]
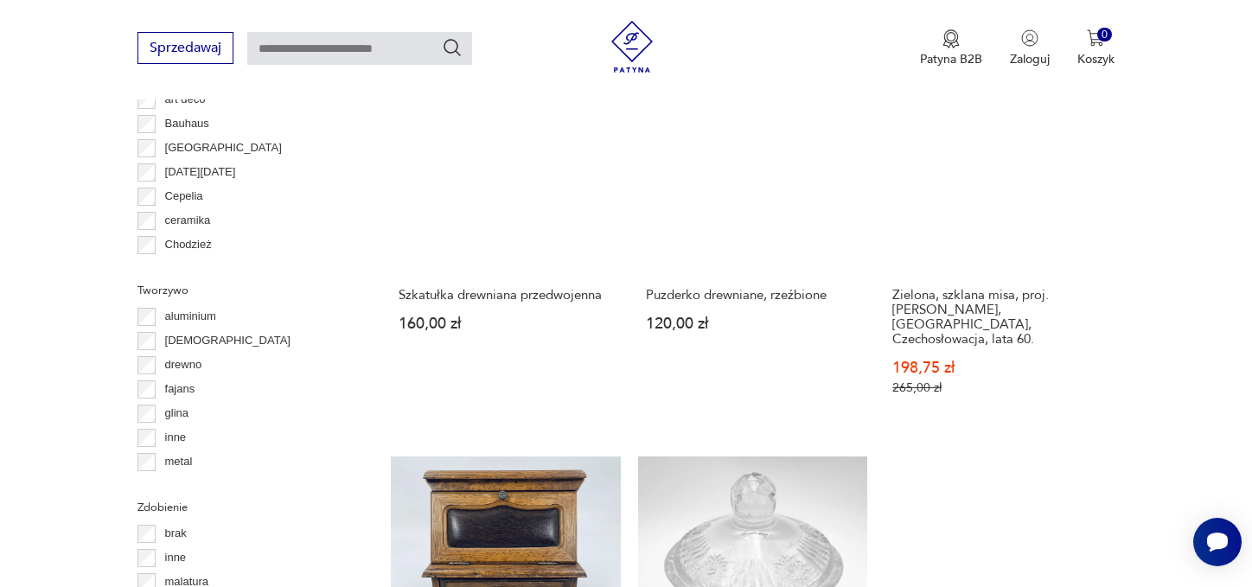
scroll to position [2002, 0]
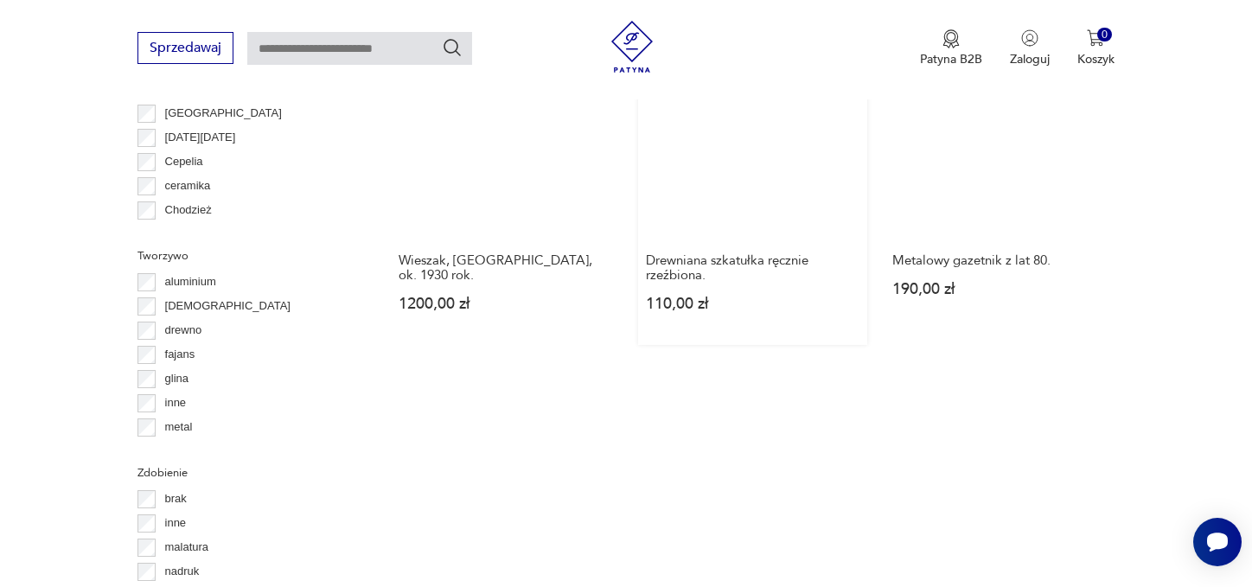
scroll to position [1916, 0]
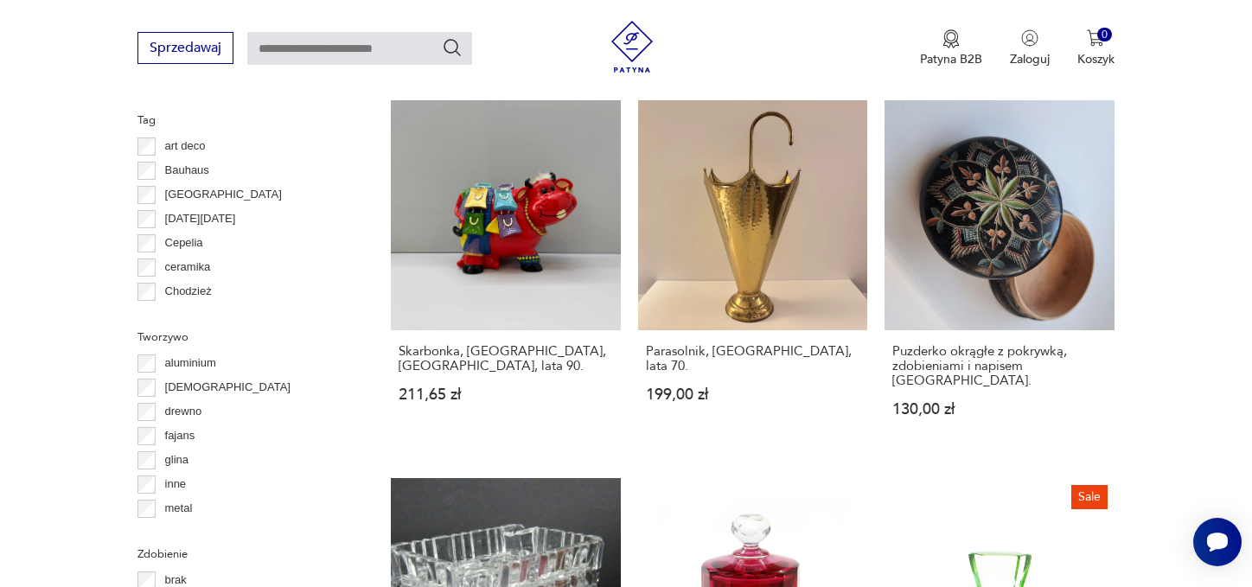
scroll to position [1829, 0]
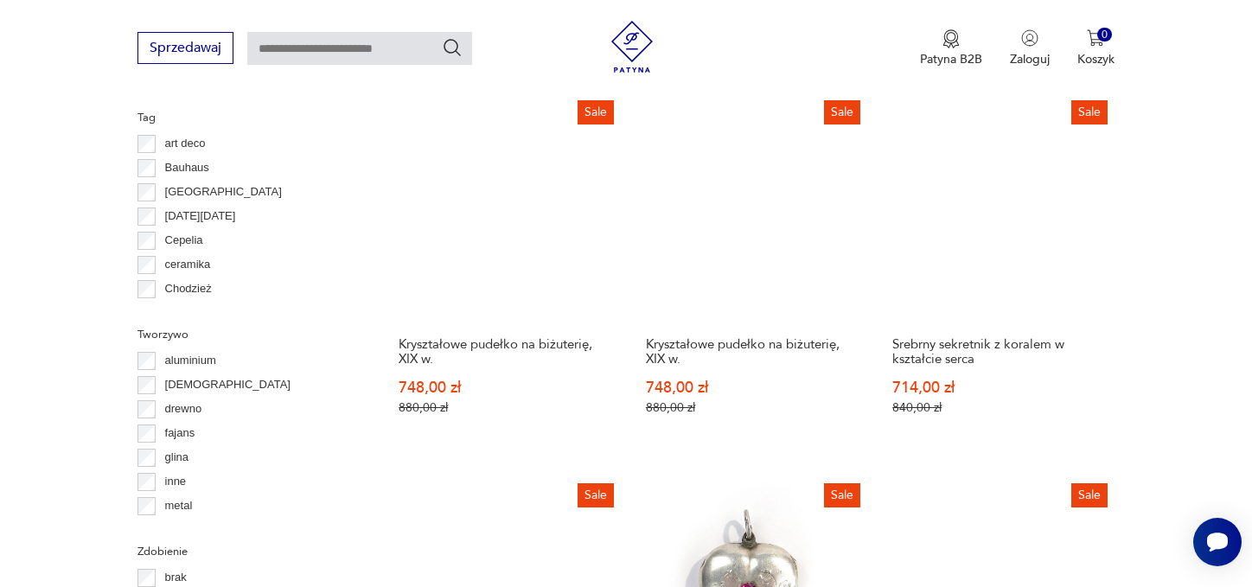
scroll to position [1829, 0]
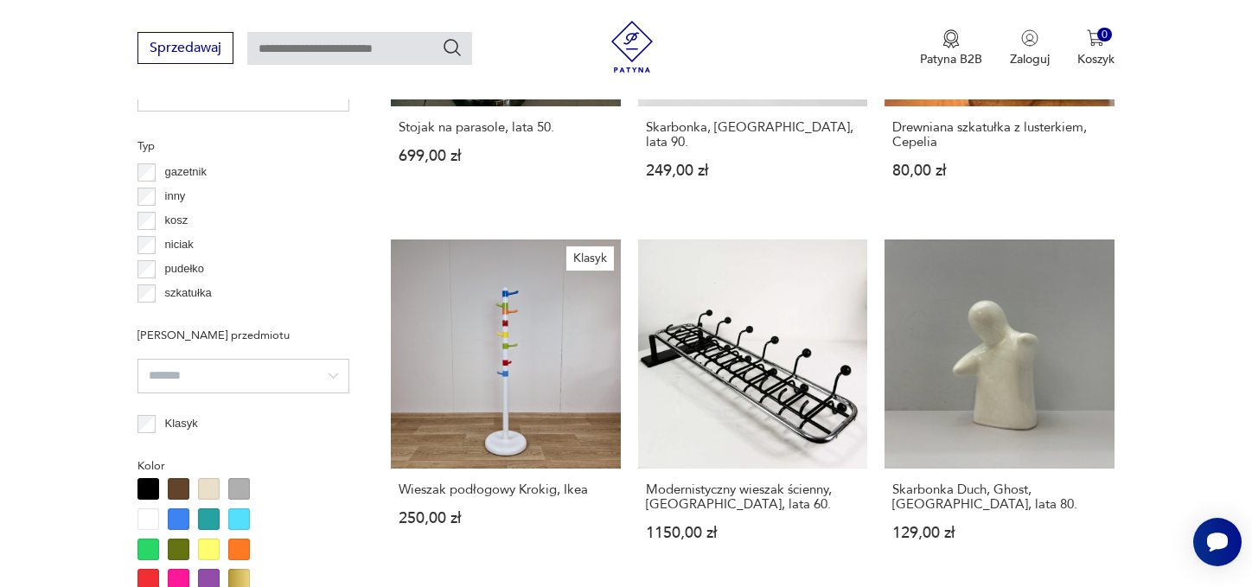
scroll to position [1137, 0]
